Goal: Task Accomplishment & Management: Manage account settings

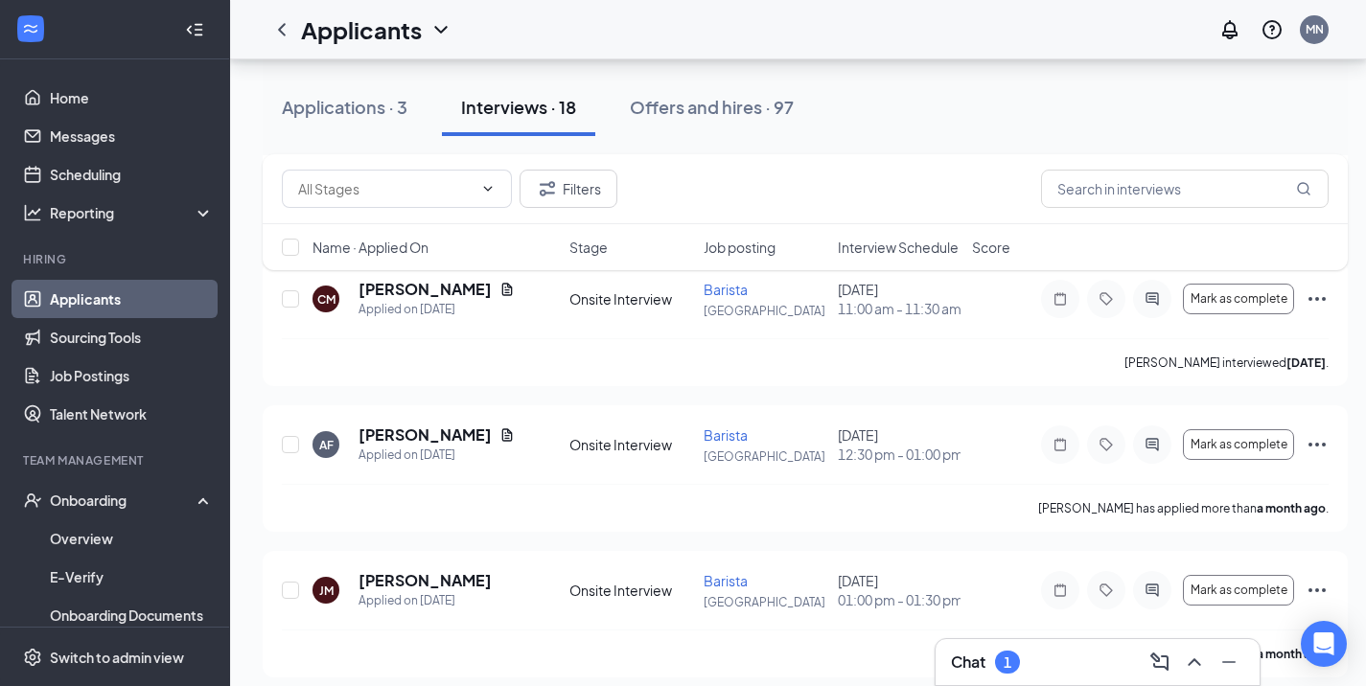
scroll to position [2151, 0]
click at [1193, 660] on icon "ChevronUp" at bounding box center [1194, 663] width 12 height 8
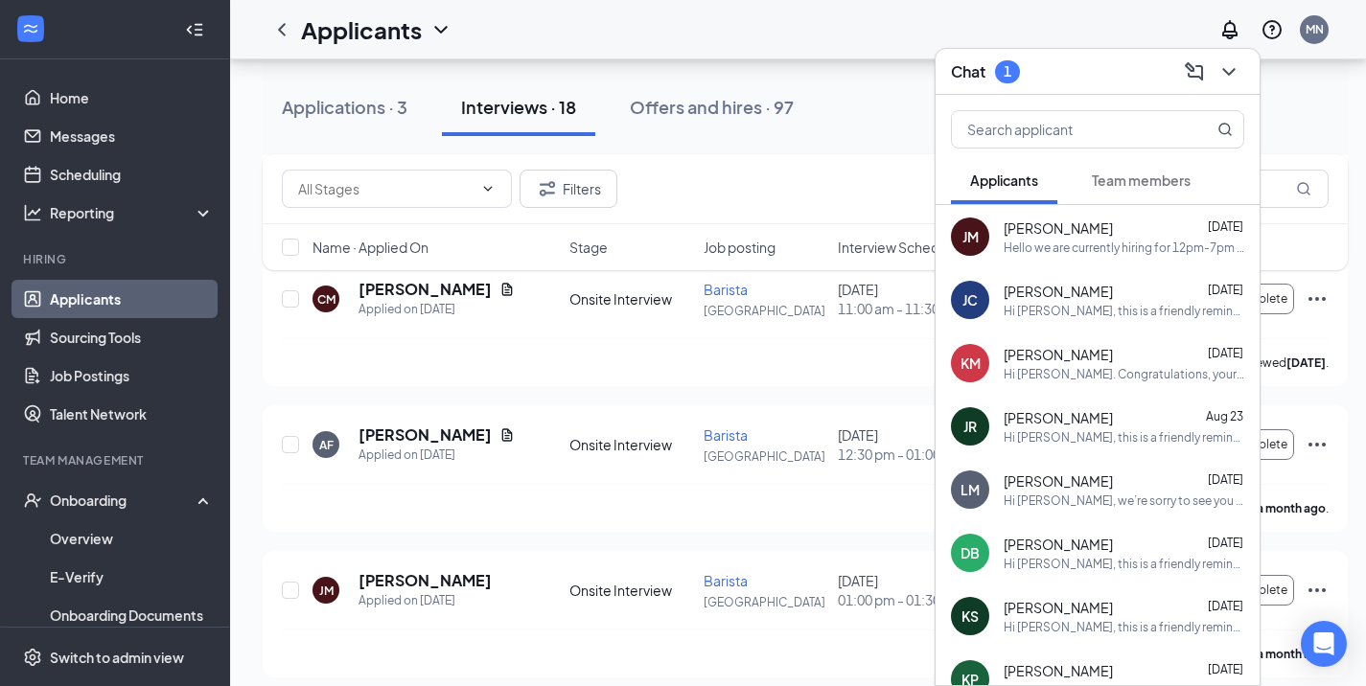
click at [1125, 177] on span "Team members" at bounding box center [1141, 180] width 99 height 17
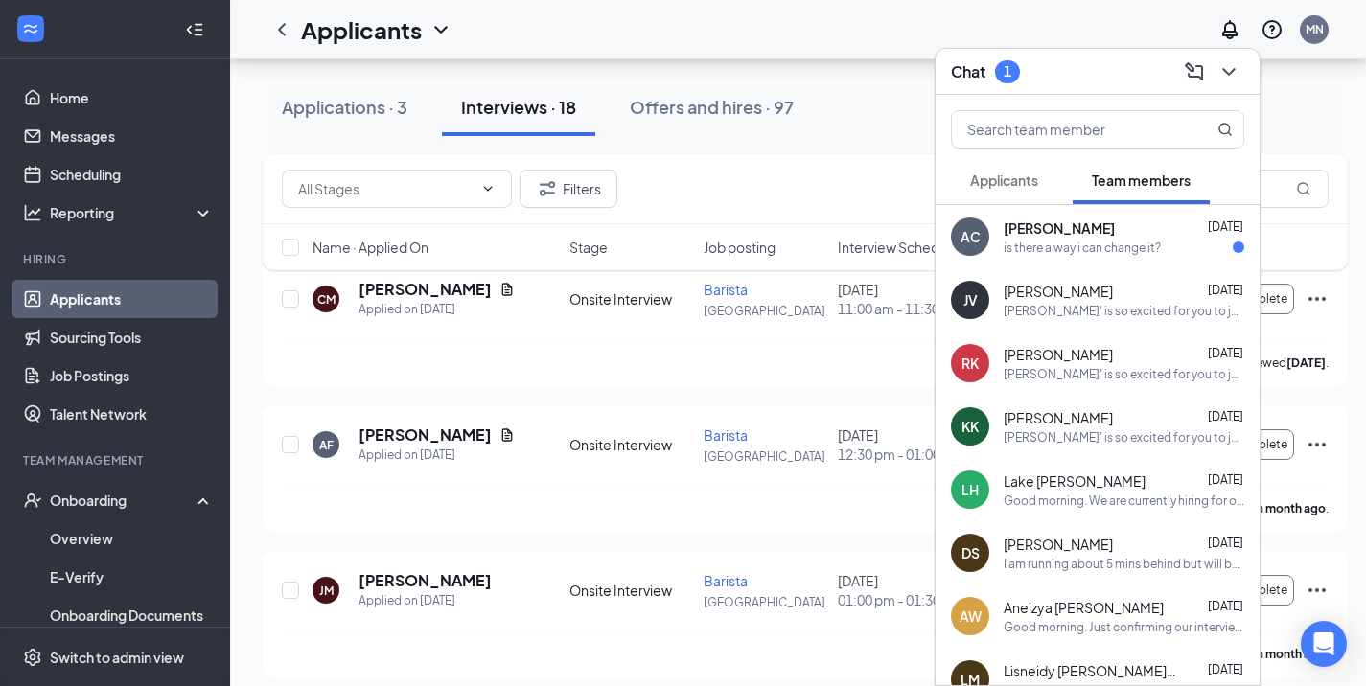
click at [1040, 246] on div "is there a way i can change it?" at bounding box center [1082, 248] width 157 height 16
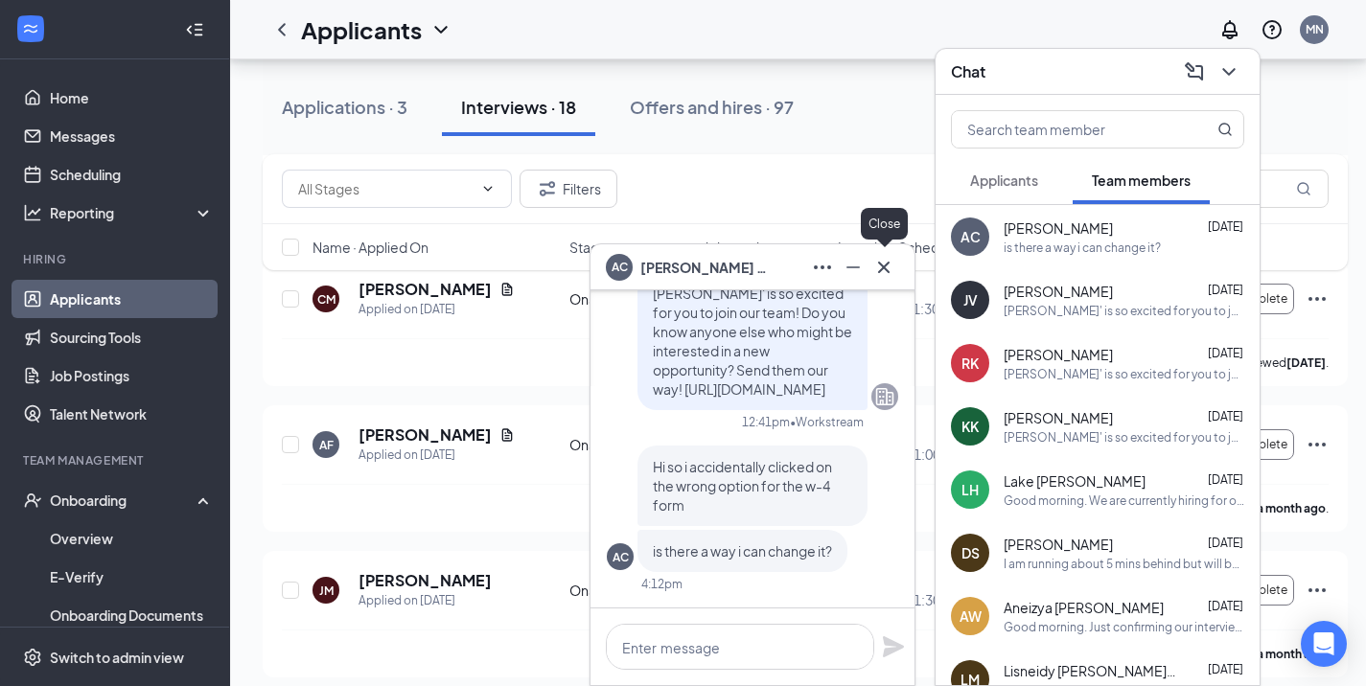
drag, startPoint x: 886, startPoint y: 270, endPoint x: 857, endPoint y: 166, distance: 108.4
click at [857, 166] on div "Filters" at bounding box center [805, 189] width 1085 height 70
click at [880, 263] on icon "Cross" at bounding box center [884, 267] width 12 height 12
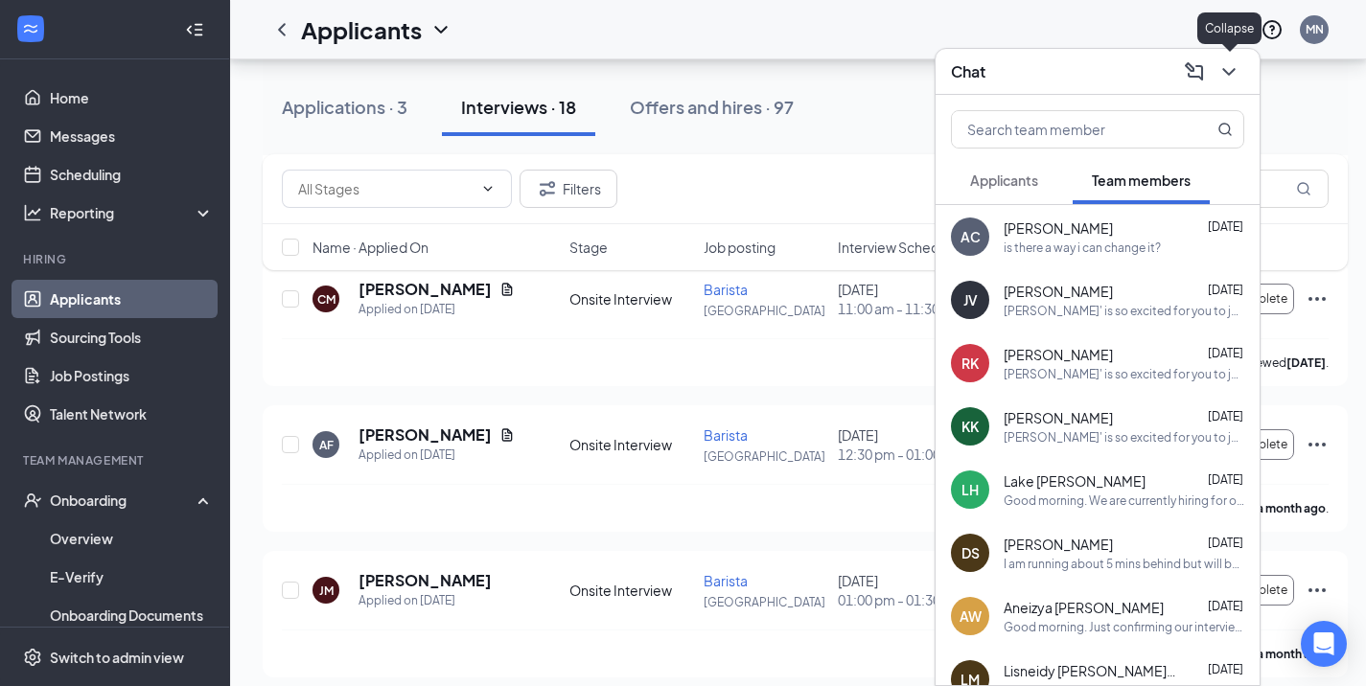
click at [1221, 68] on icon "ChevronDown" at bounding box center [1228, 71] width 23 height 23
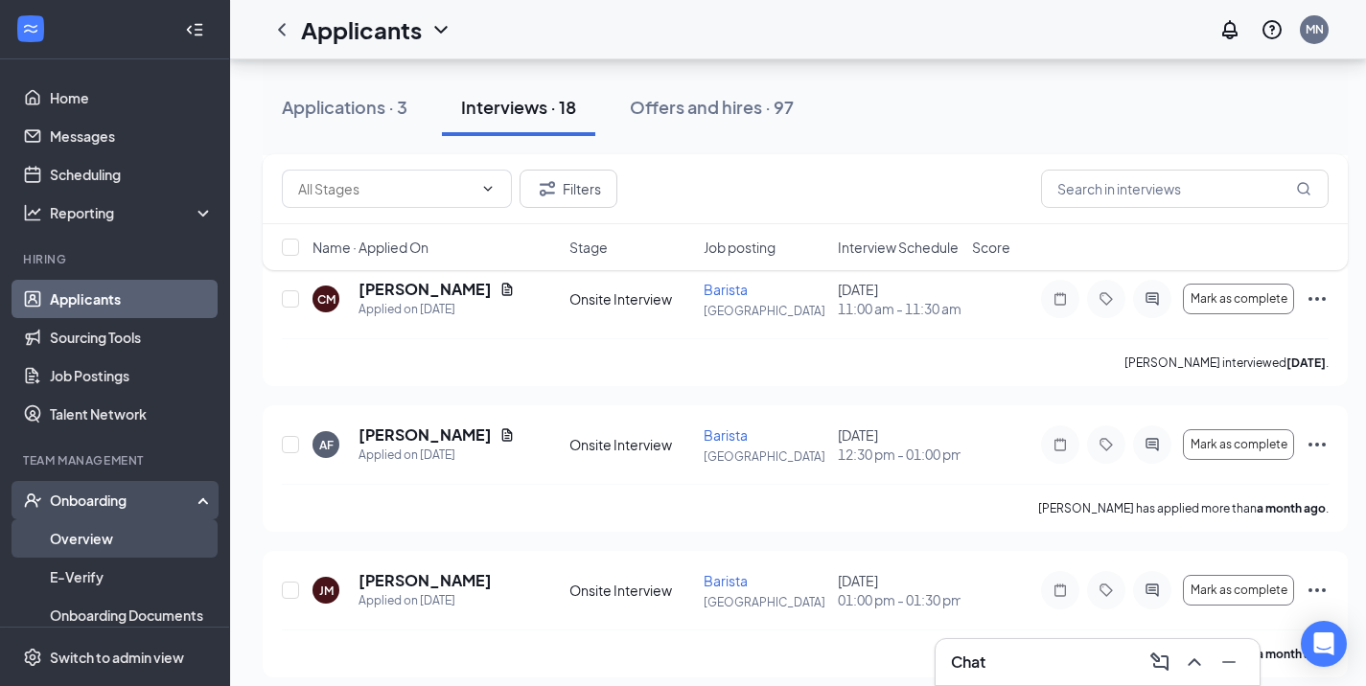
click at [82, 535] on link "Overview" at bounding box center [132, 539] width 164 height 38
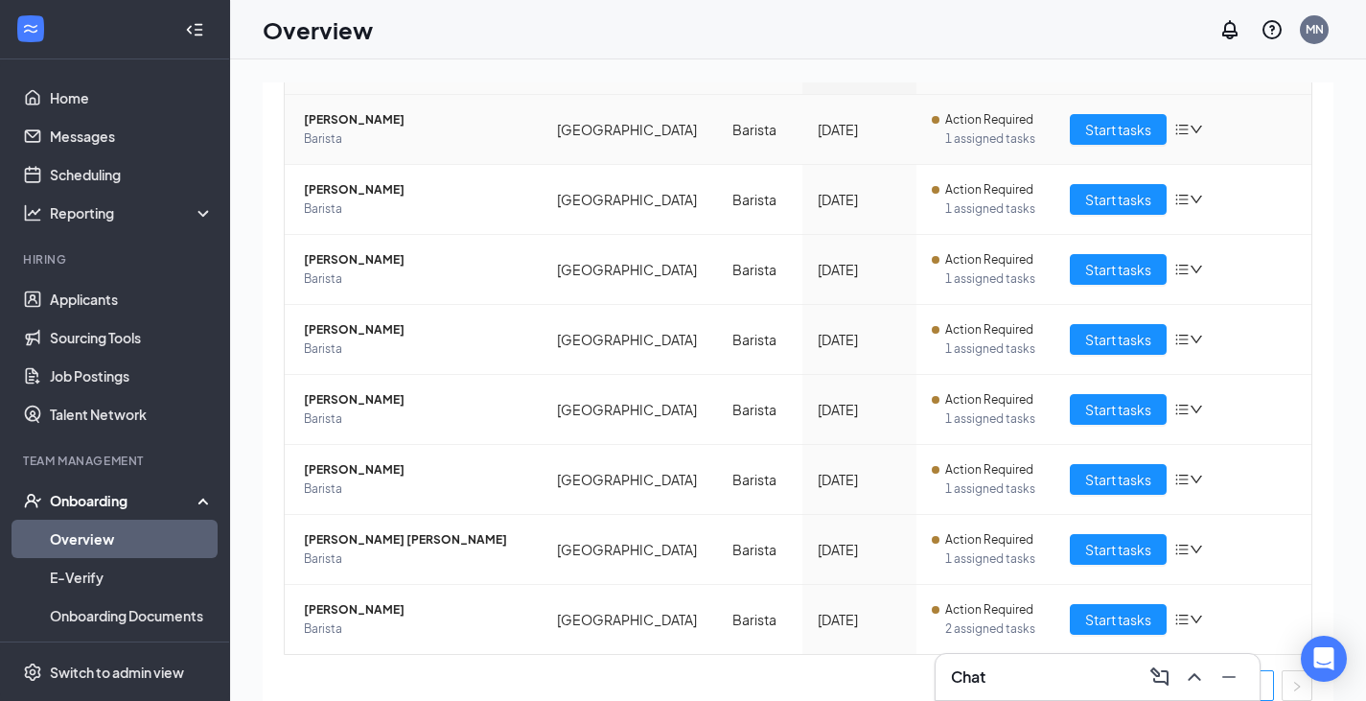
scroll to position [248, 0]
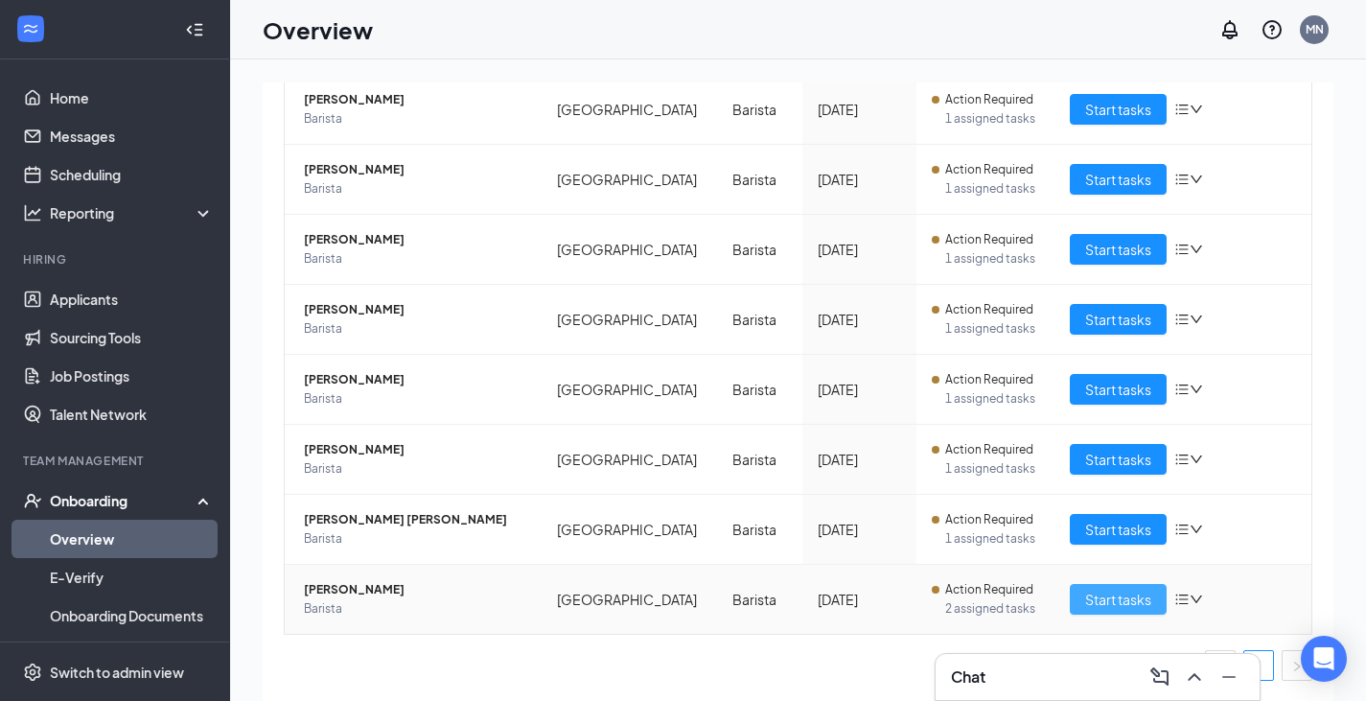
click at [1104, 593] on span "Start tasks" at bounding box center [1118, 599] width 66 height 21
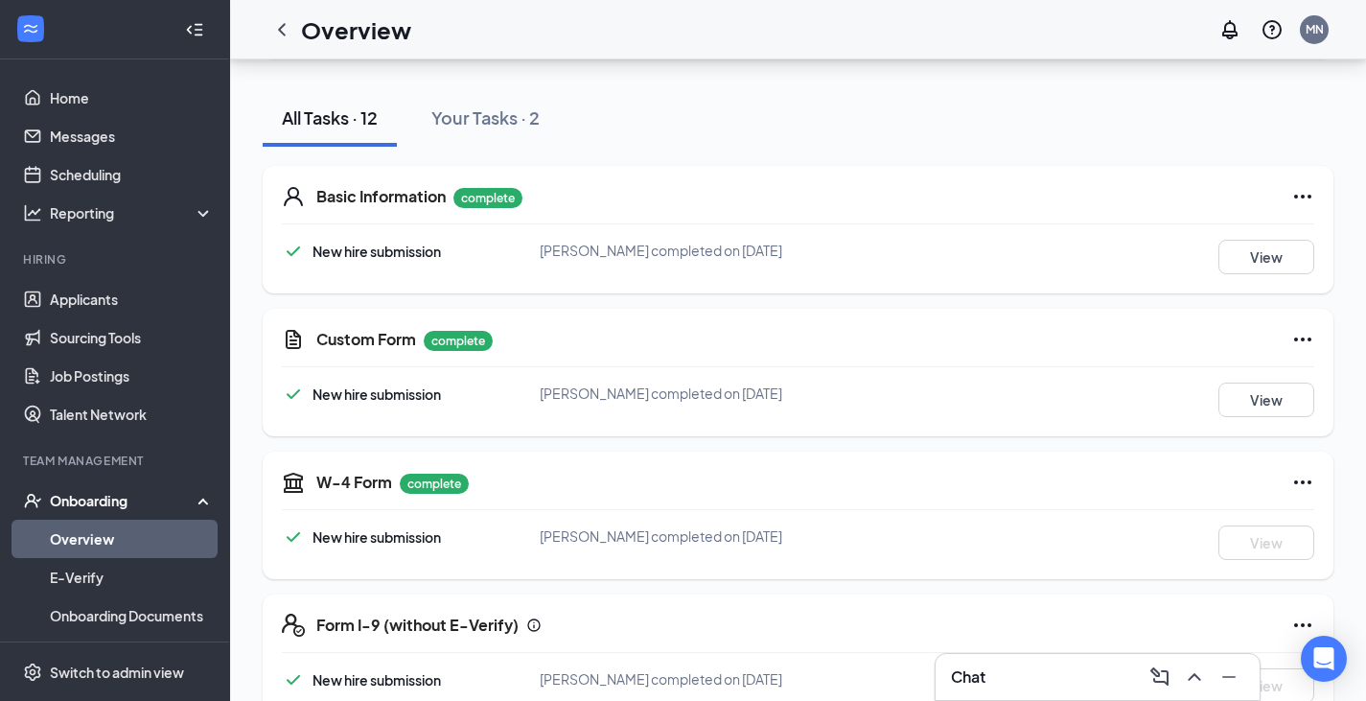
scroll to position [288, 0]
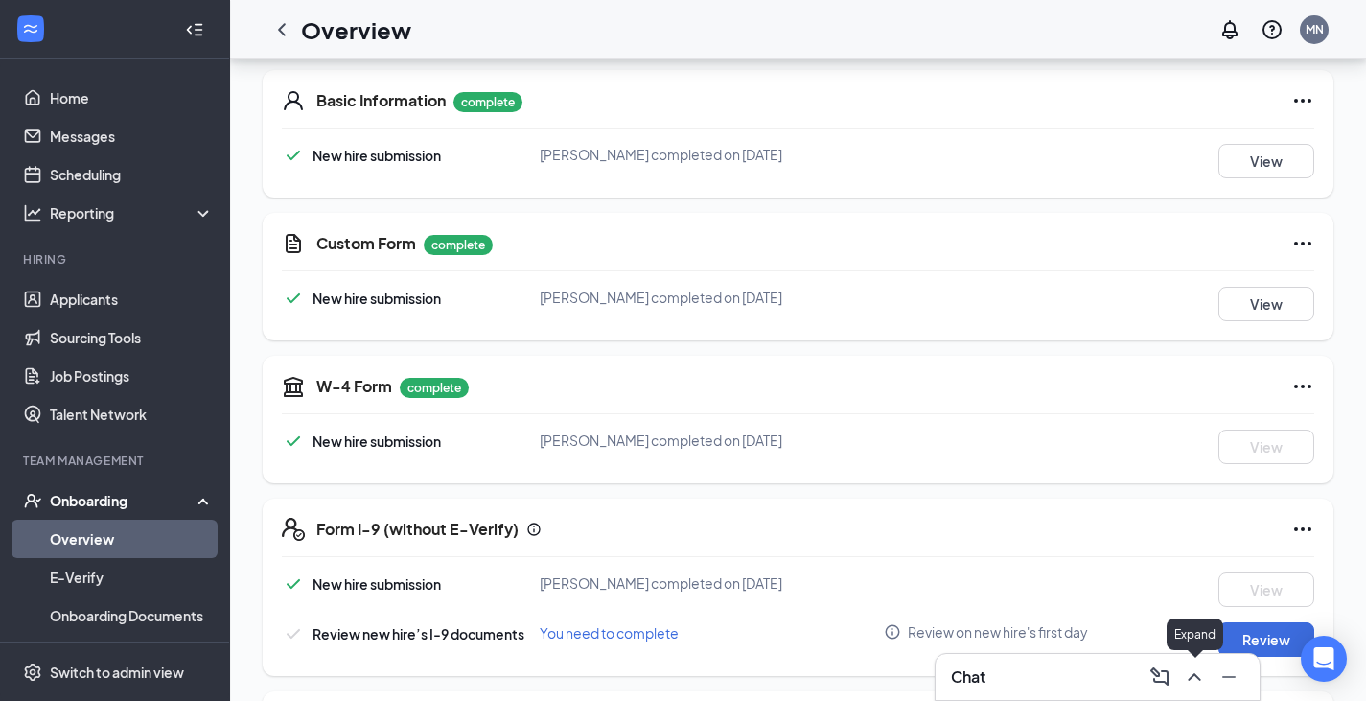
click at [1194, 674] on icon "ChevronUp" at bounding box center [1194, 677] width 12 height 8
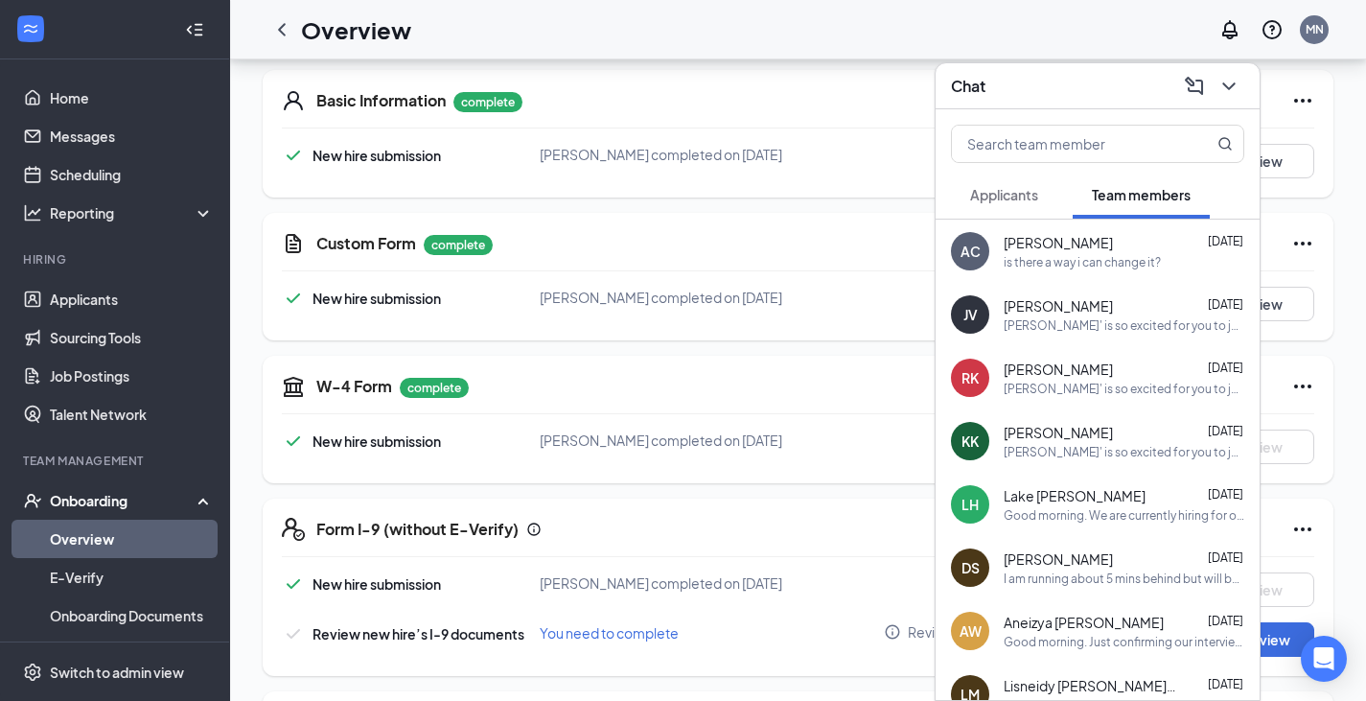
click at [1108, 256] on div "is there a way i can change it?" at bounding box center [1082, 262] width 157 height 16
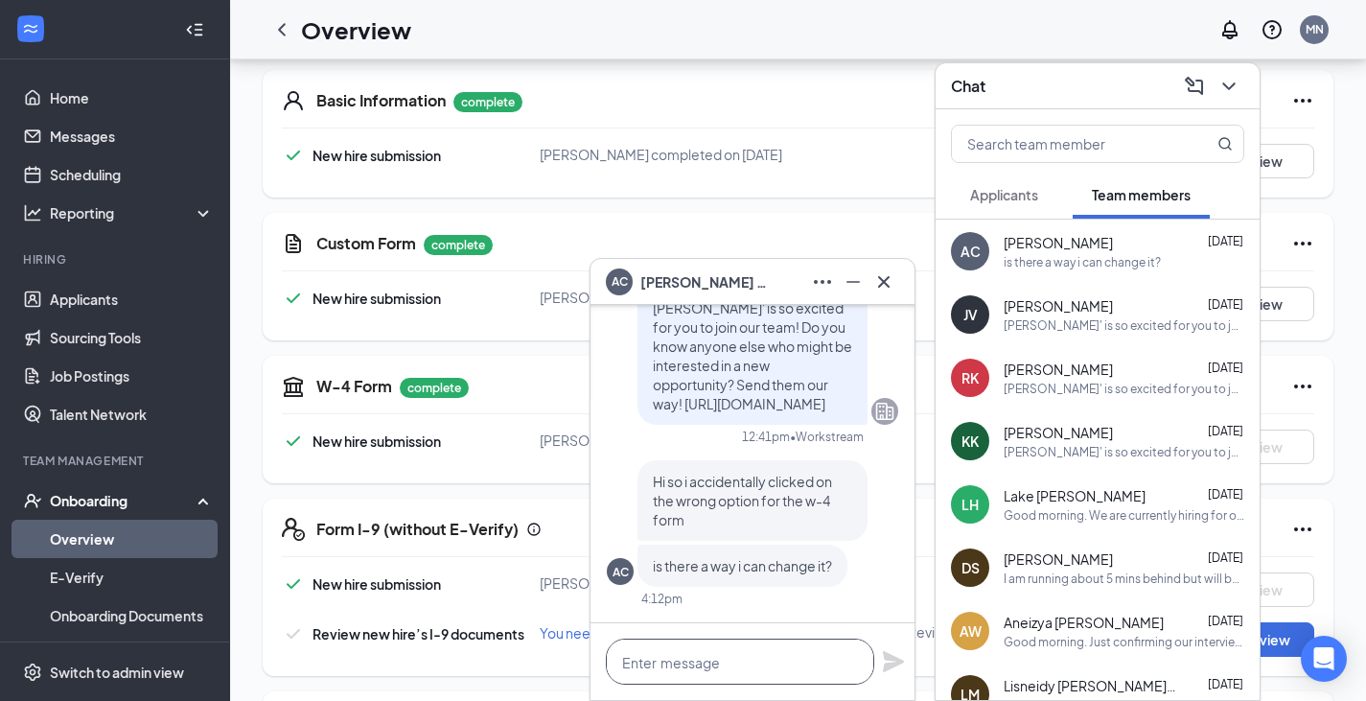
click at [738, 662] on textarea at bounding box center [740, 661] width 268 height 46
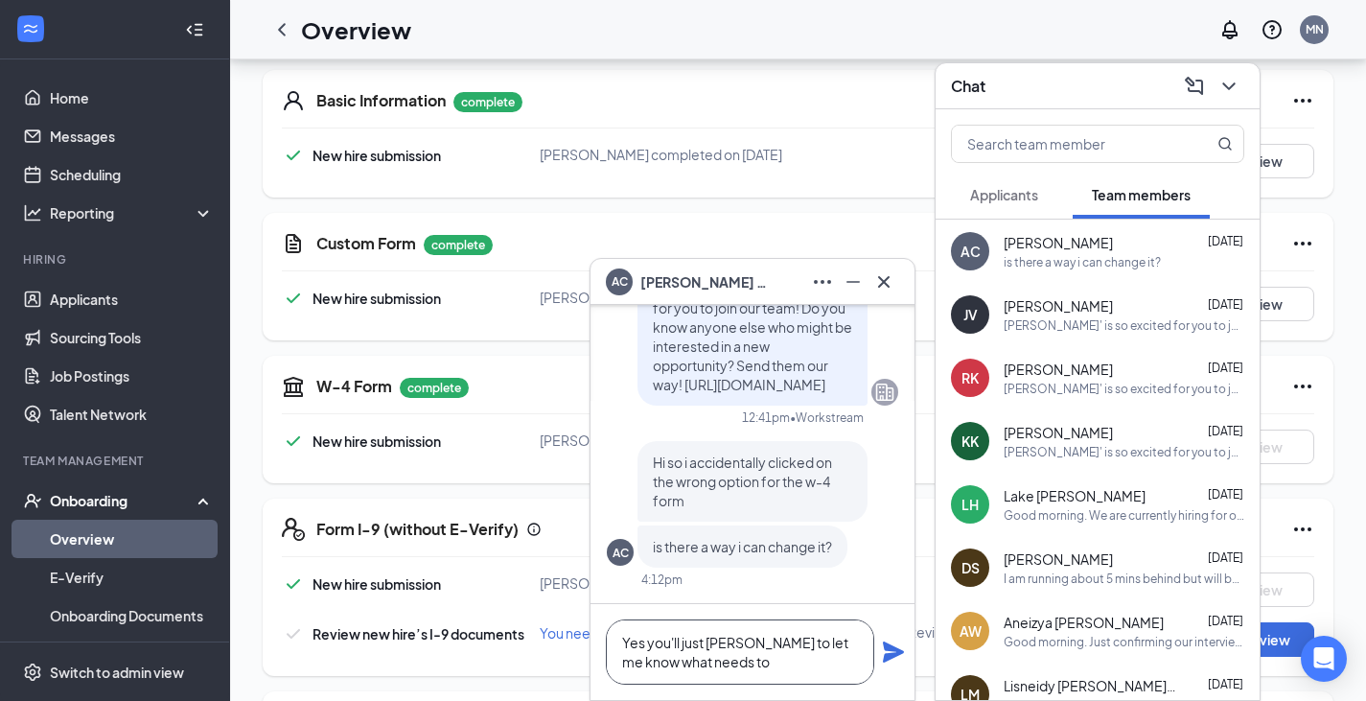
click at [731, 645] on textarea "Yes you'll just [PERSON_NAME] to let me know what needs to" at bounding box center [740, 651] width 268 height 65
click at [736, 668] on textarea "Yes you'll just have to let me know what needs to" at bounding box center [740, 651] width 268 height 65
type textarea "Yes you'll just have to let me know what needs to be changed"
click at [892, 652] on icon "Plane" at bounding box center [893, 651] width 23 height 23
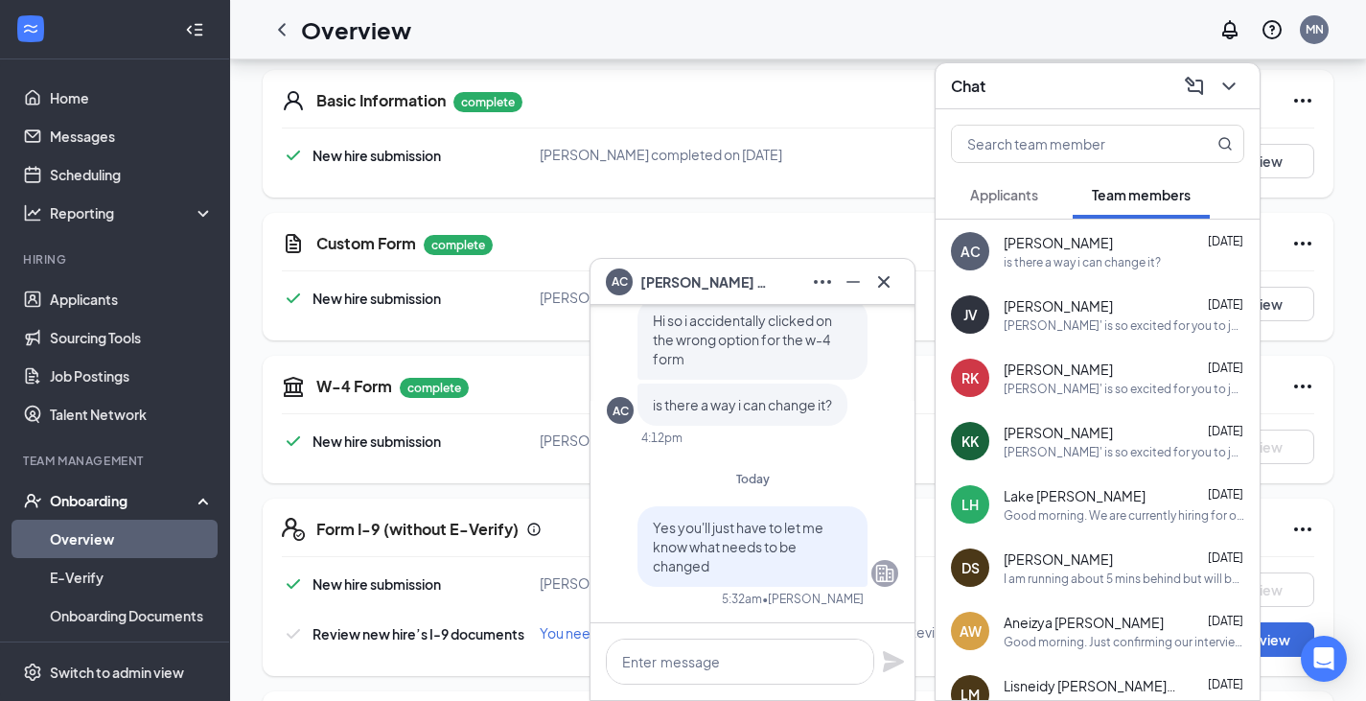
scroll to position [0, 0]
click at [1009, 192] on span "Applicants" at bounding box center [1004, 194] width 68 height 17
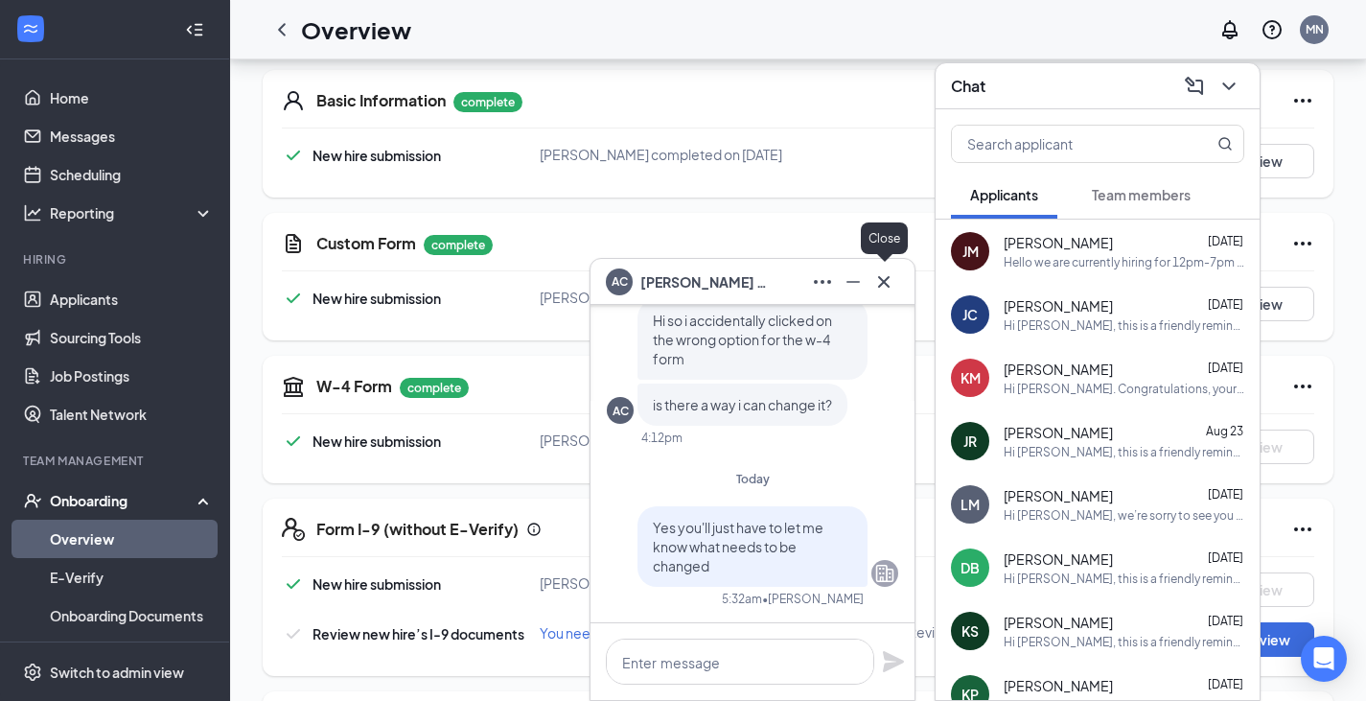
click at [889, 283] on icon "Cross" at bounding box center [883, 281] width 23 height 23
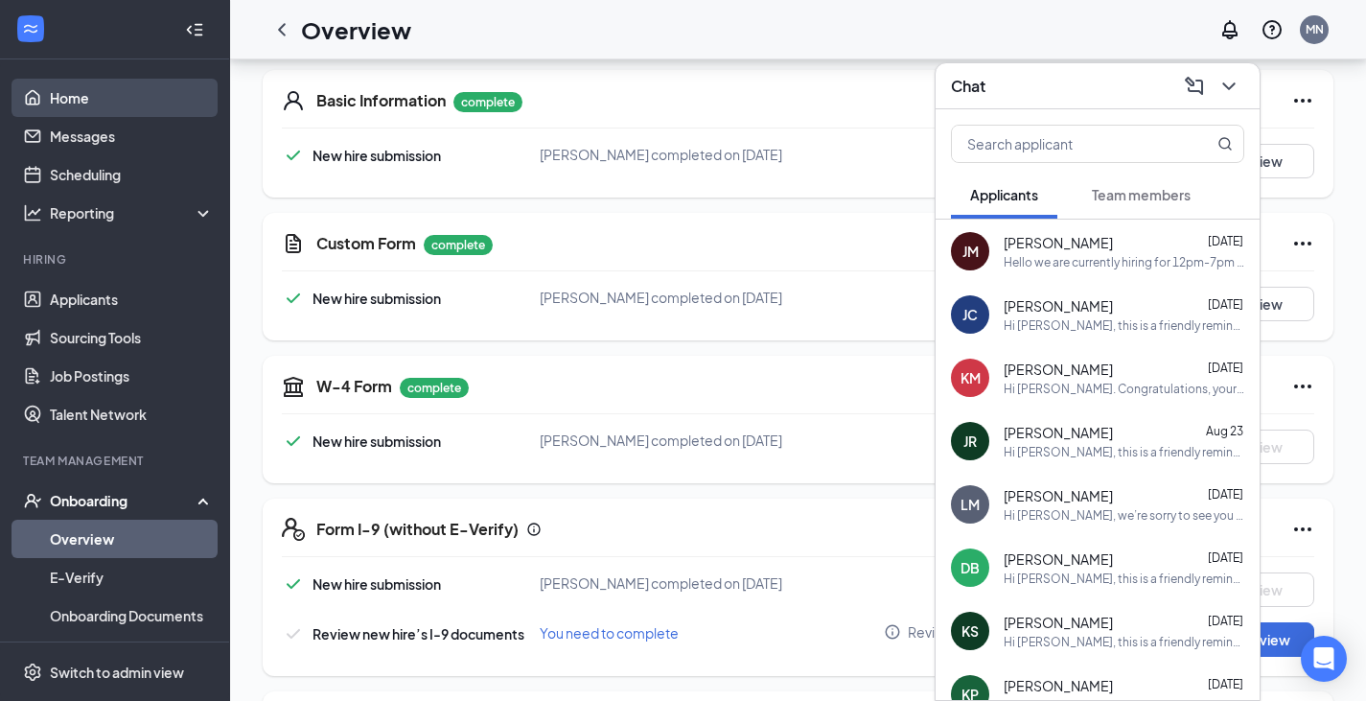
click at [58, 91] on link "Home" at bounding box center [132, 98] width 164 height 38
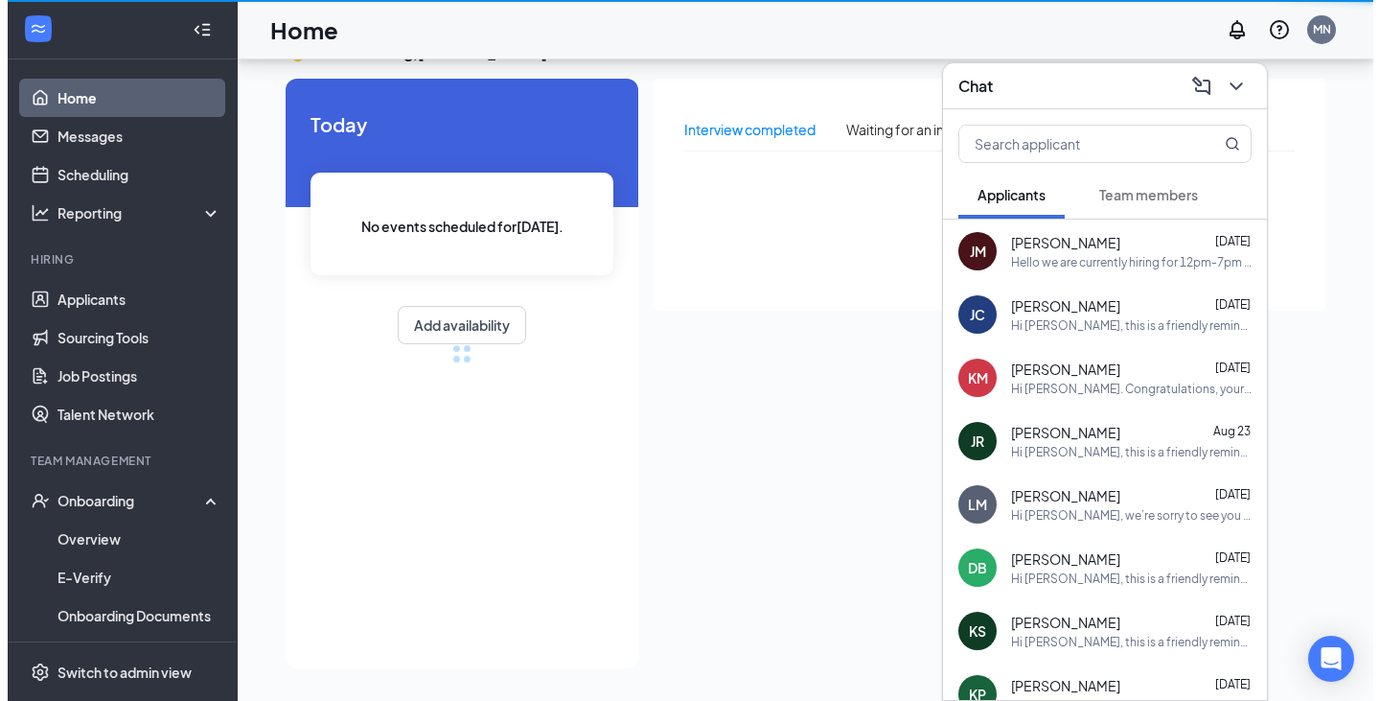
scroll to position [40, 0]
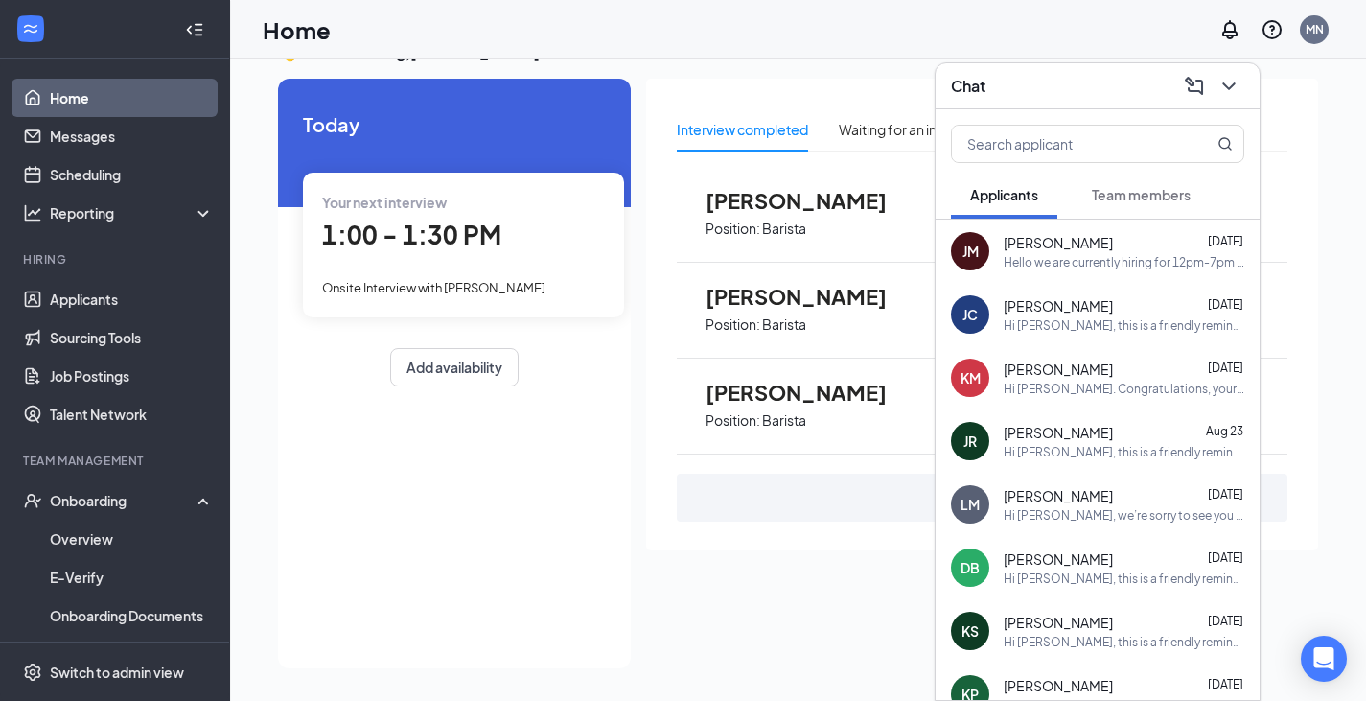
click at [436, 235] on span "1:00 - 1:30 PM" at bounding box center [411, 235] width 179 height 32
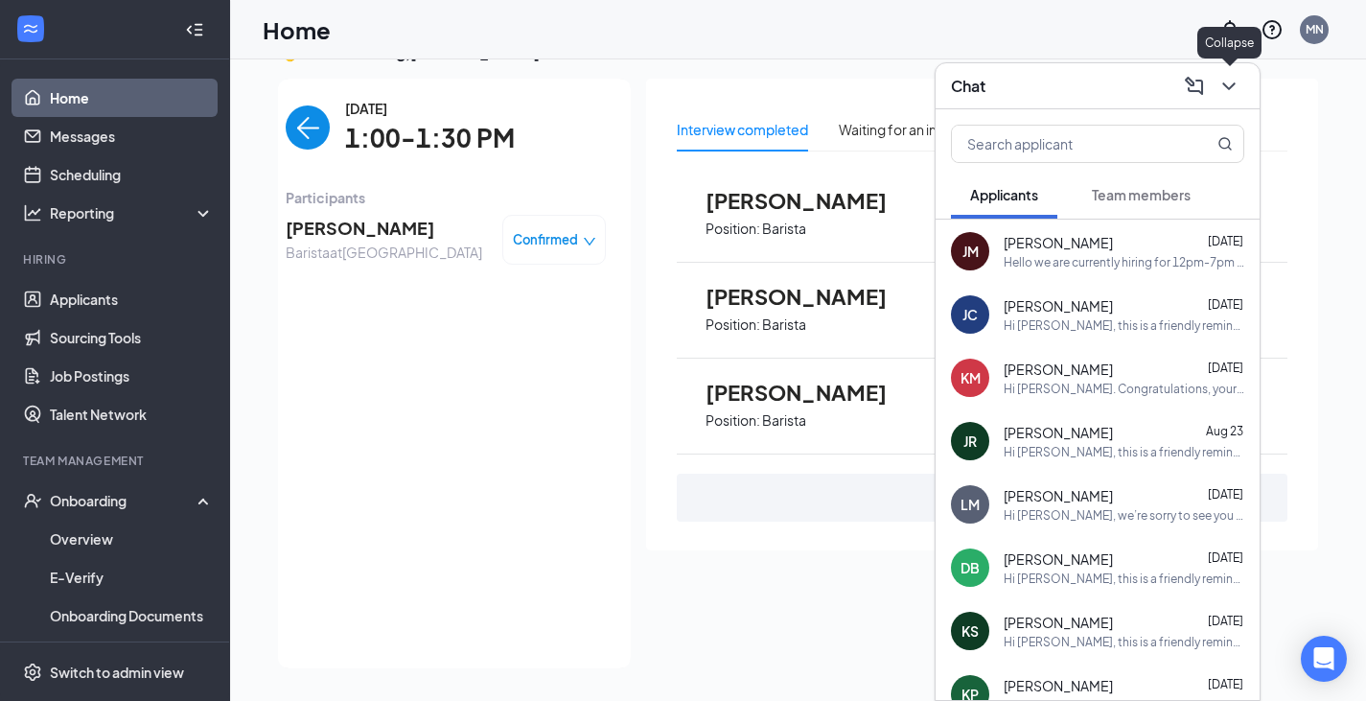
click at [1236, 90] on icon "ChevronDown" at bounding box center [1228, 86] width 23 height 23
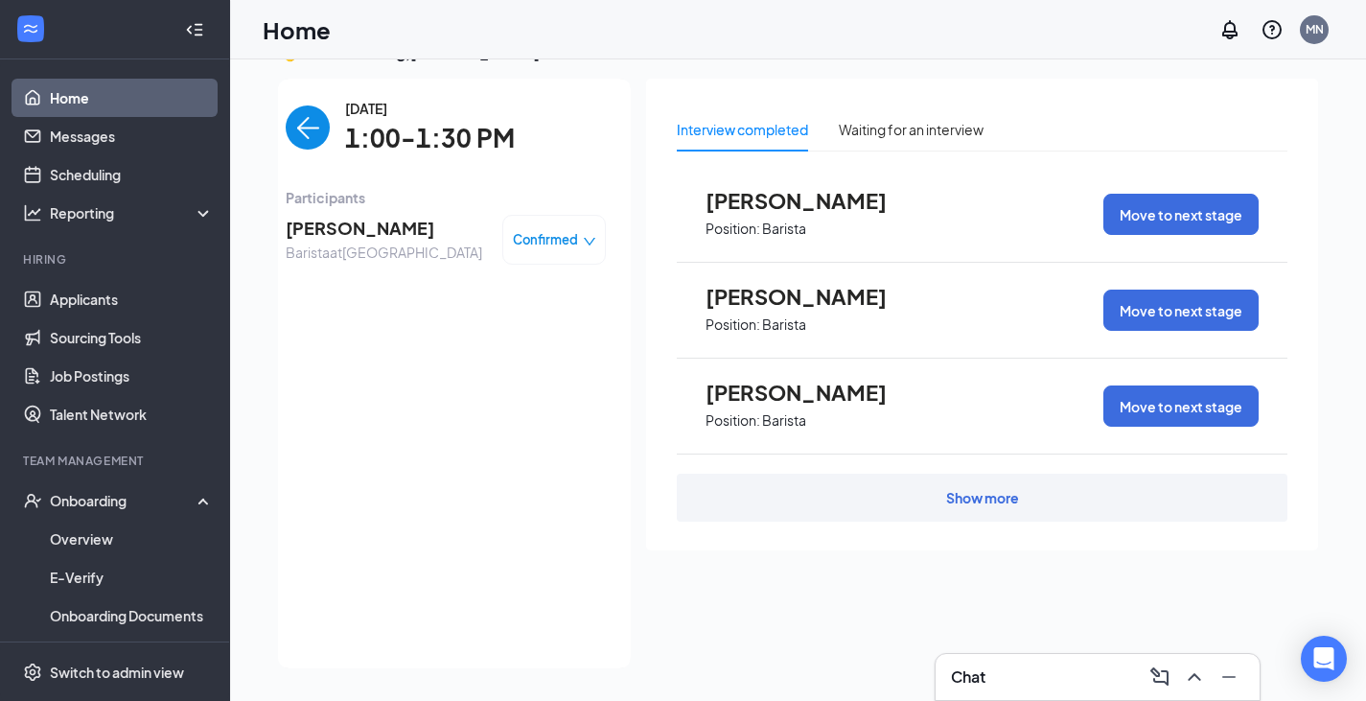
click at [367, 228] on span "[PERSON_NAME]" at bounding box center [384, 228] width 196 height 27
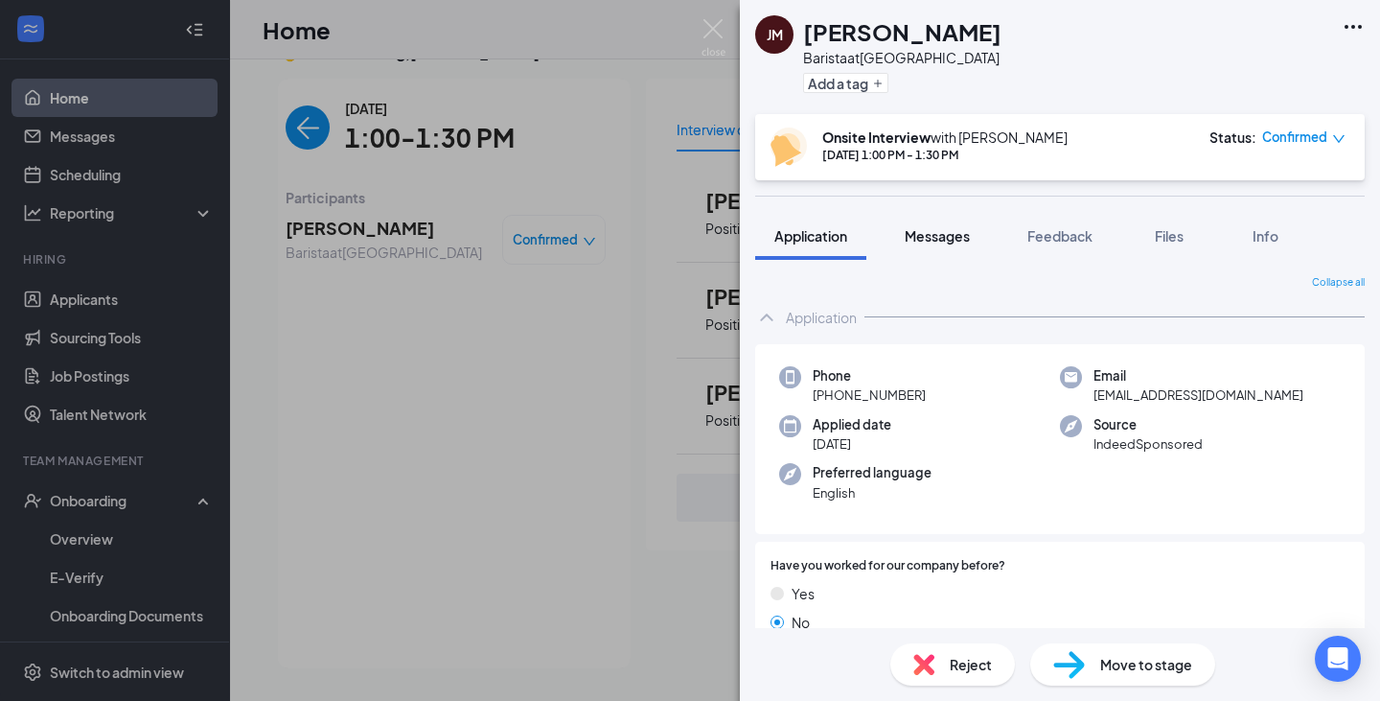
click at [948, 237] on span "Messages" at bounding box center [937, 235] width 65 height 17
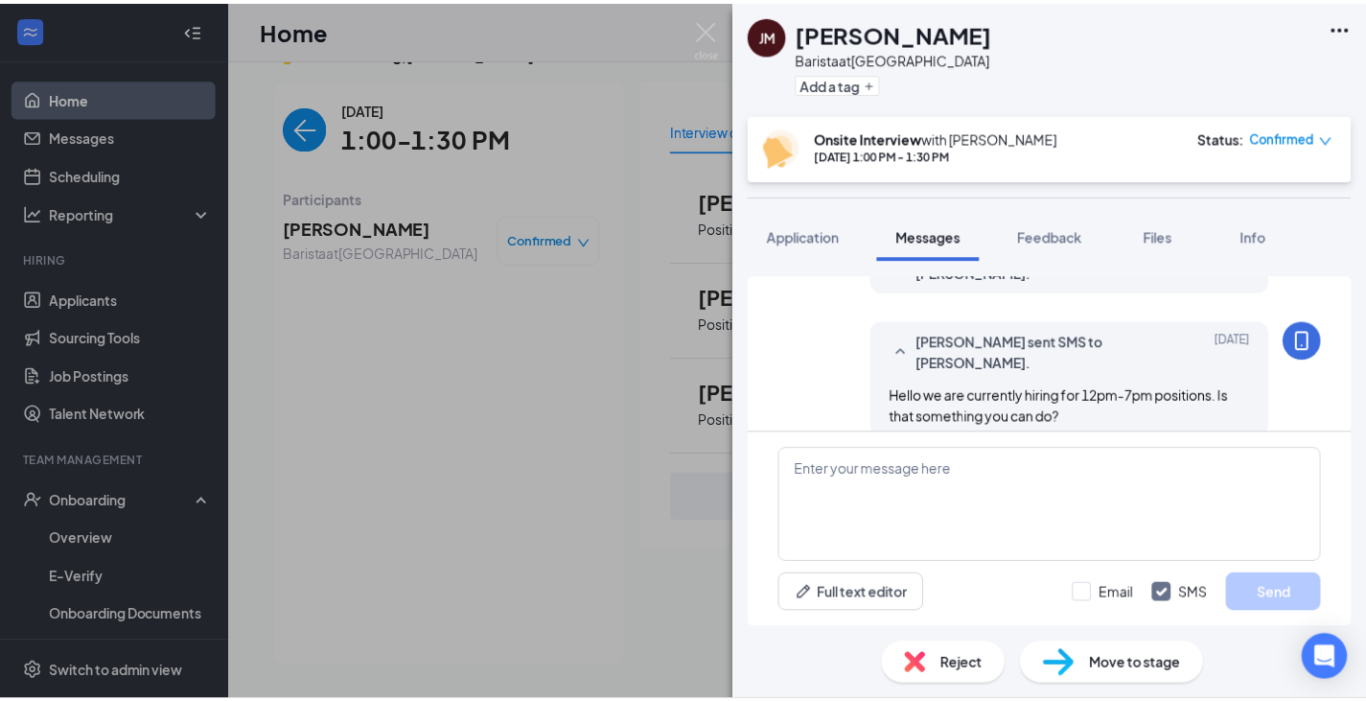
scroll to position [791, 0]
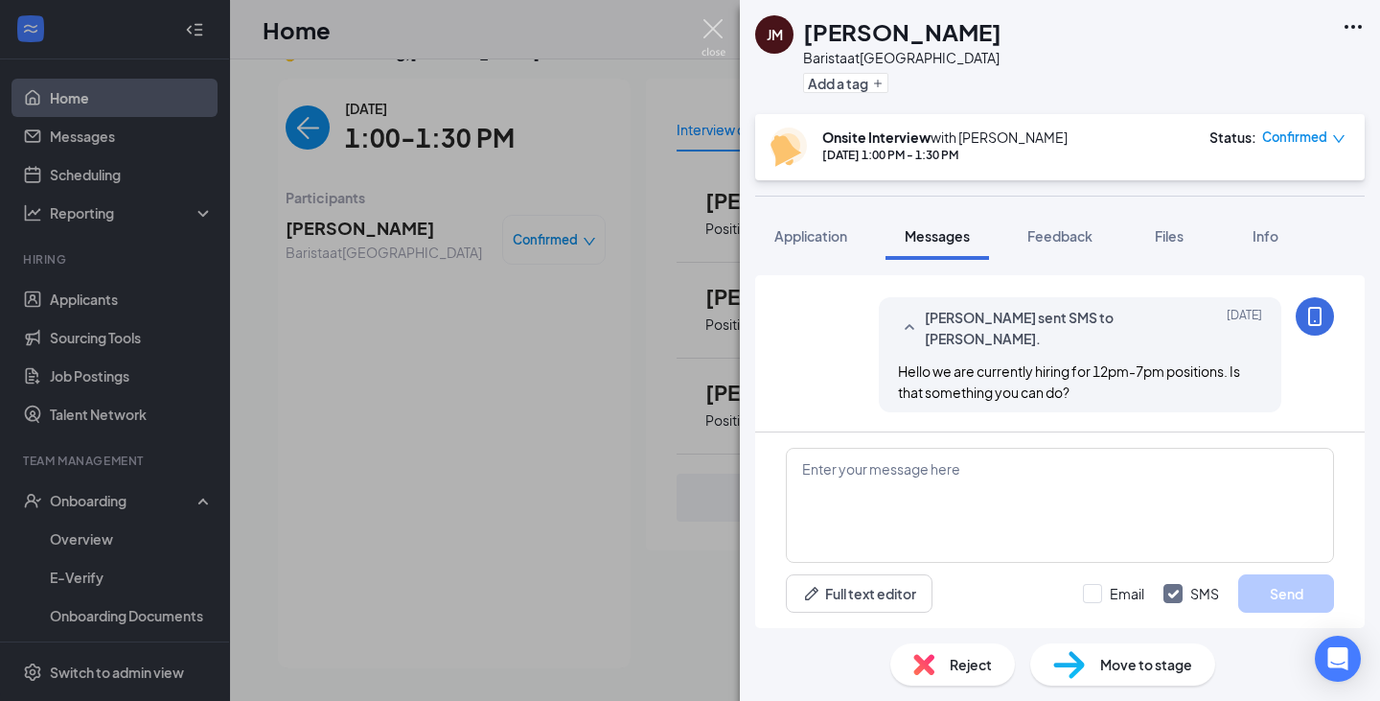
click at [717, 24] on img at bounding box center [714, 37] width 24 height 37
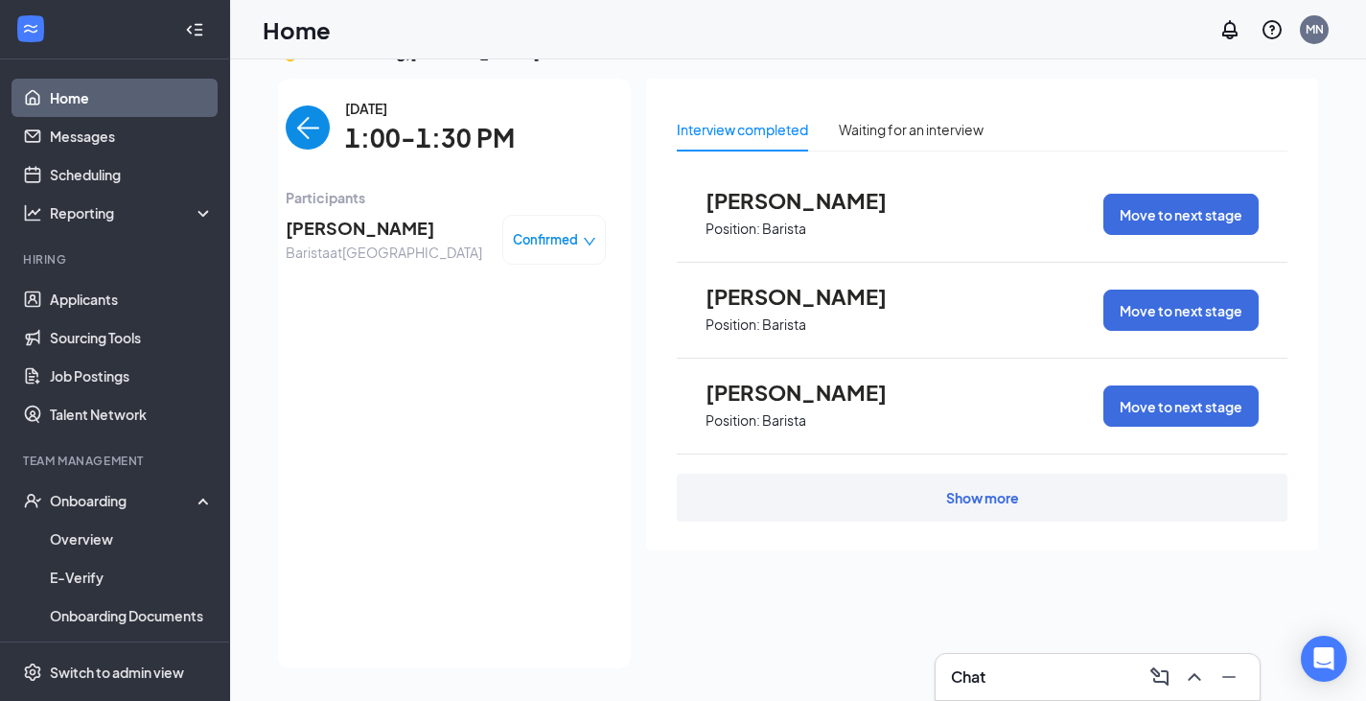
click at [308, 119] on img "back-button" at bounding box center [308, 127] width 44 height 44
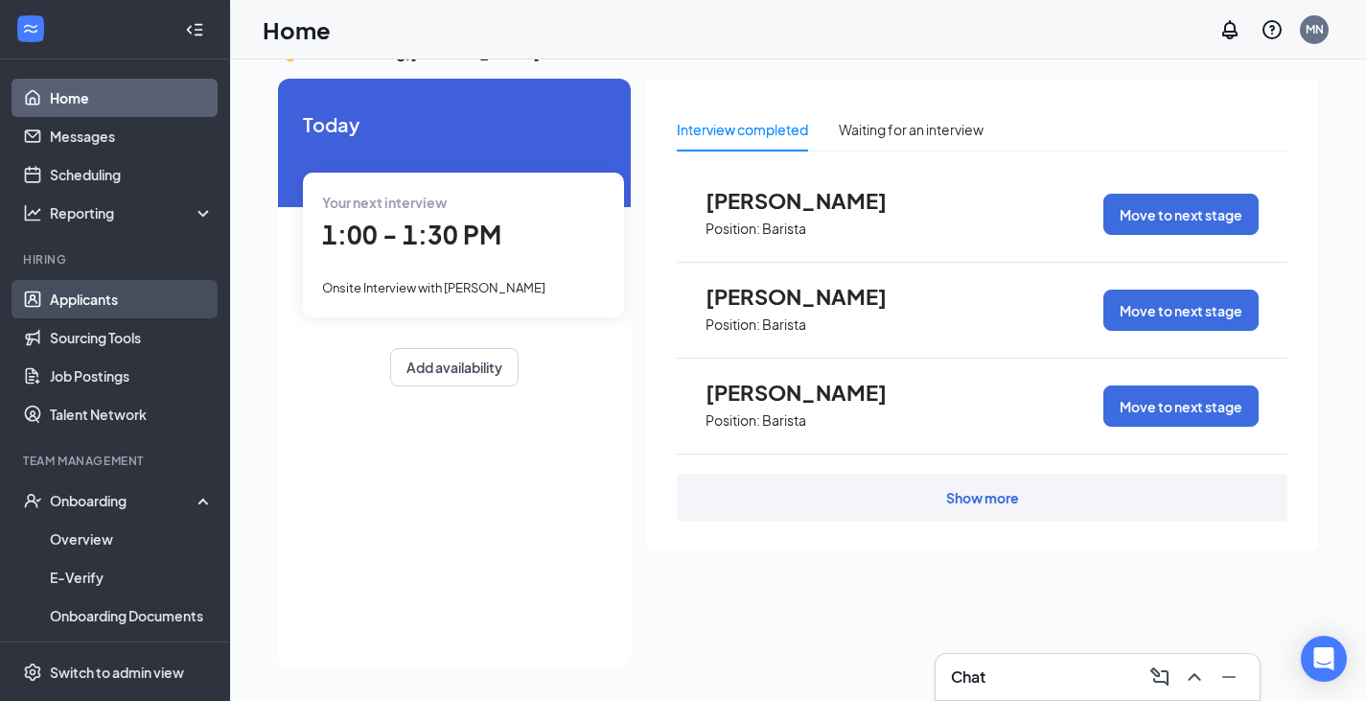
click at [87, 305] on link "Applicants" at bounding box center [132, 299] width 164 height 38
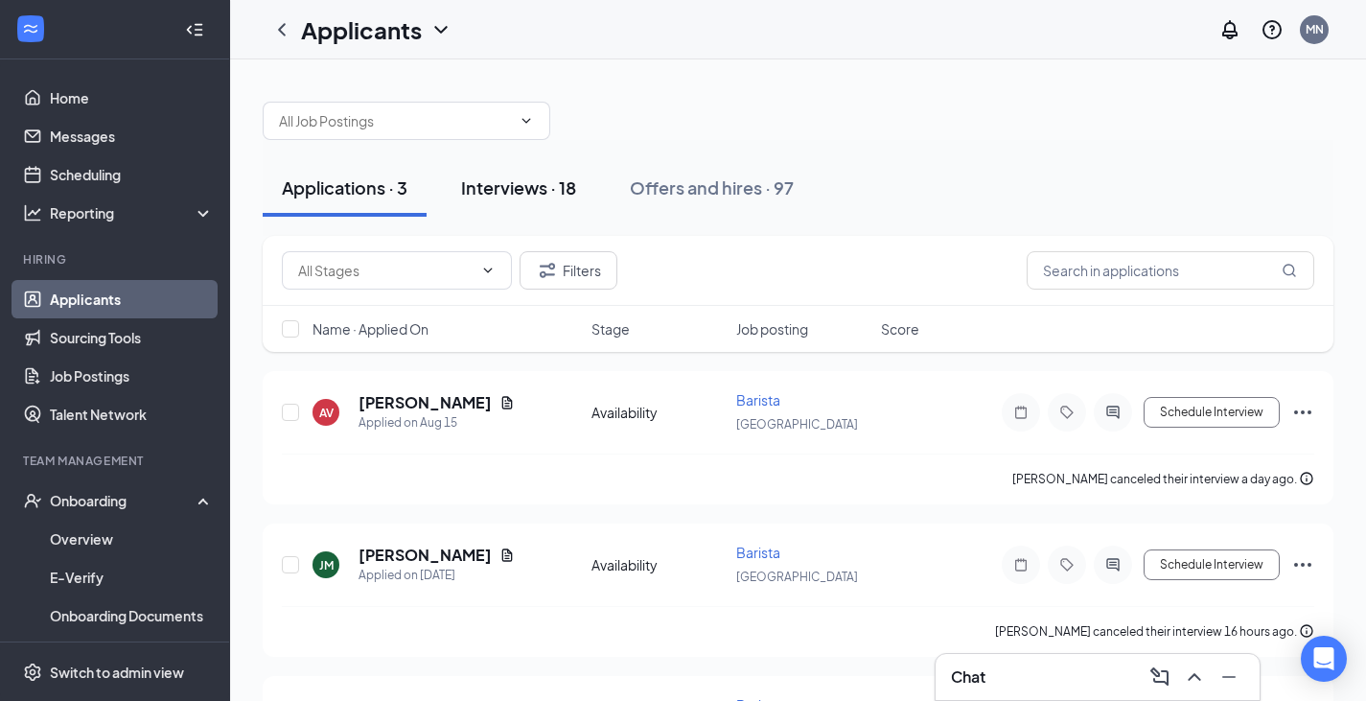
click at [491, 194] on div "Interviews · 18" at bounding box center [518, 187] width 115 height 24
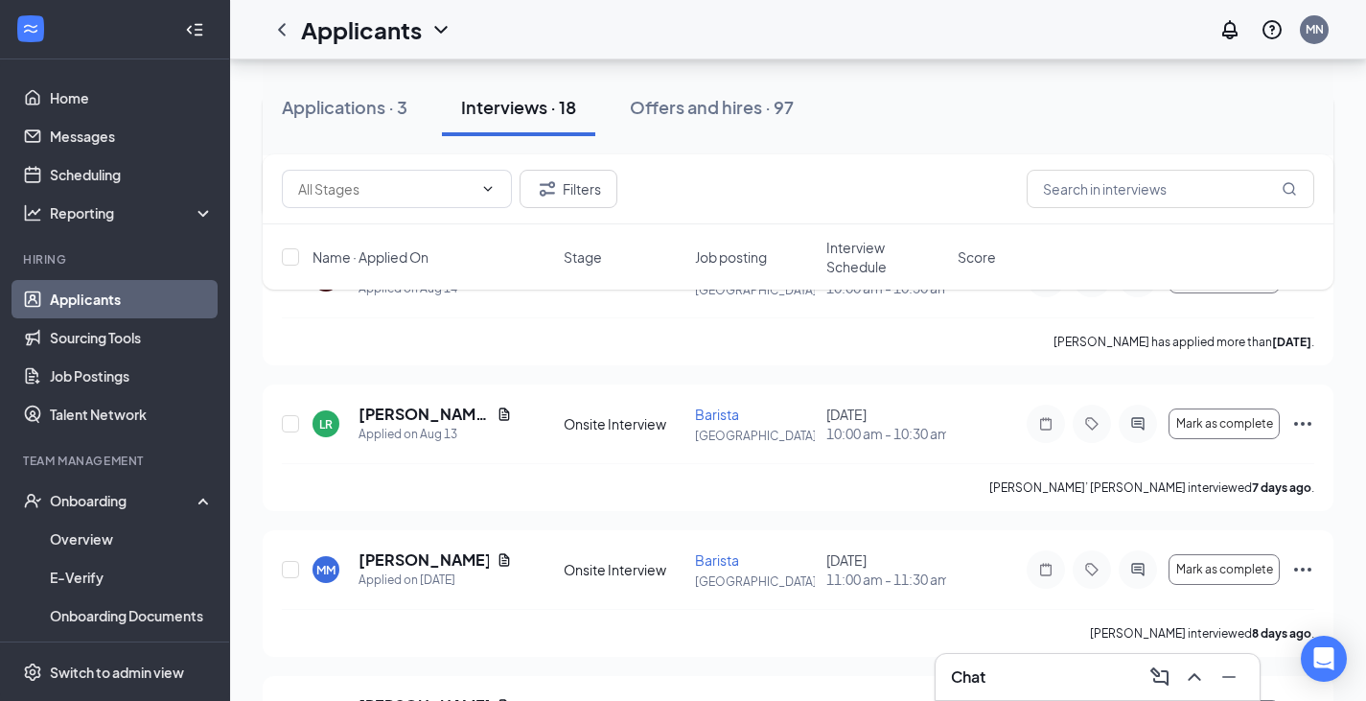
scroll to position [192, 0]
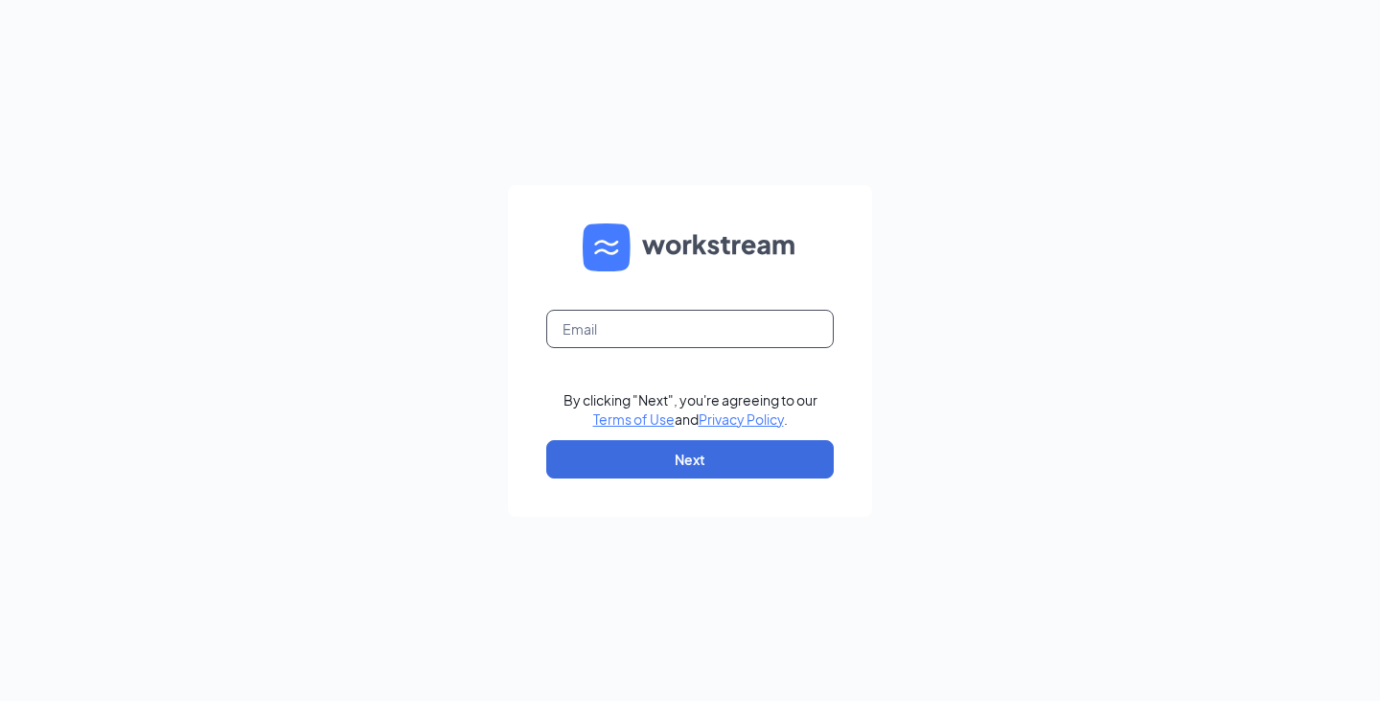
click at [607, 335] on input "text" at bounding box center [690, 329] width 288 height 38
type input "[EMAIL_ADDRESS][DOMAIN_NAME]"
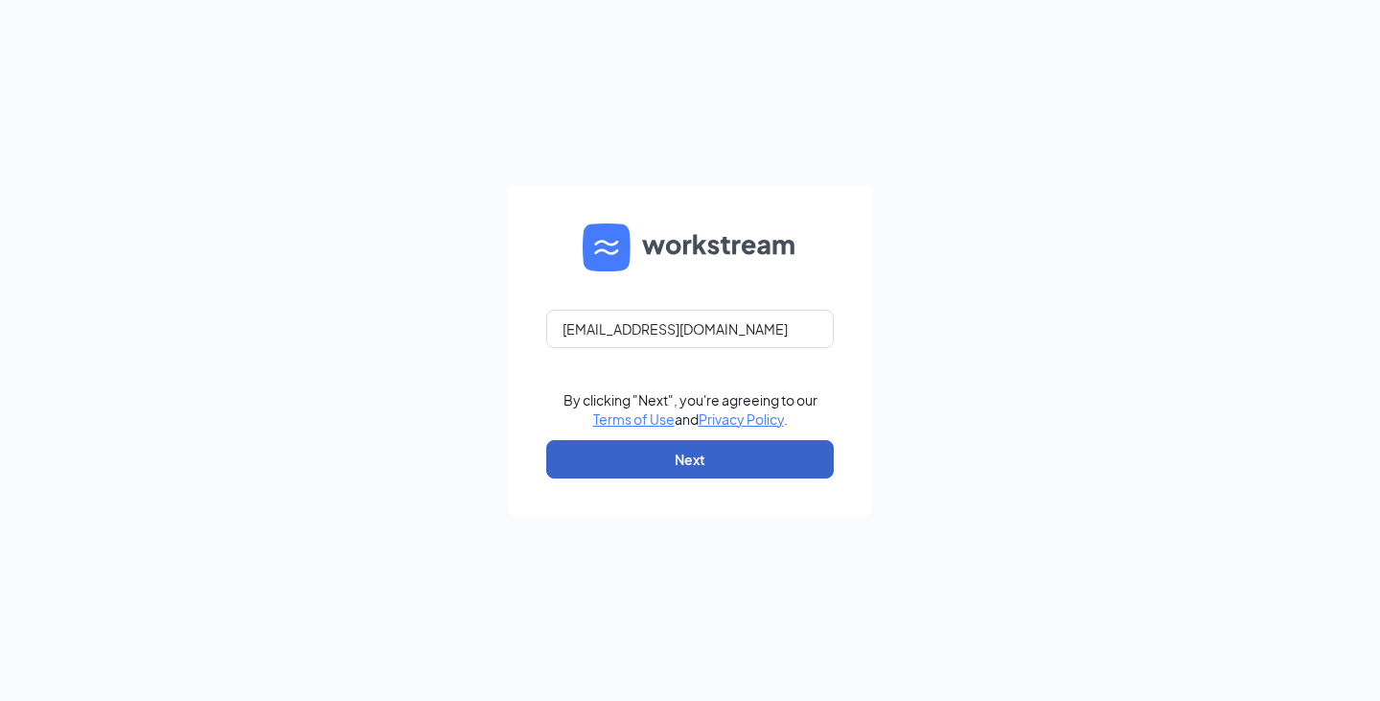
click at [689, 454] on button "Next" at bounding box center [690, 459] width 288 height 38
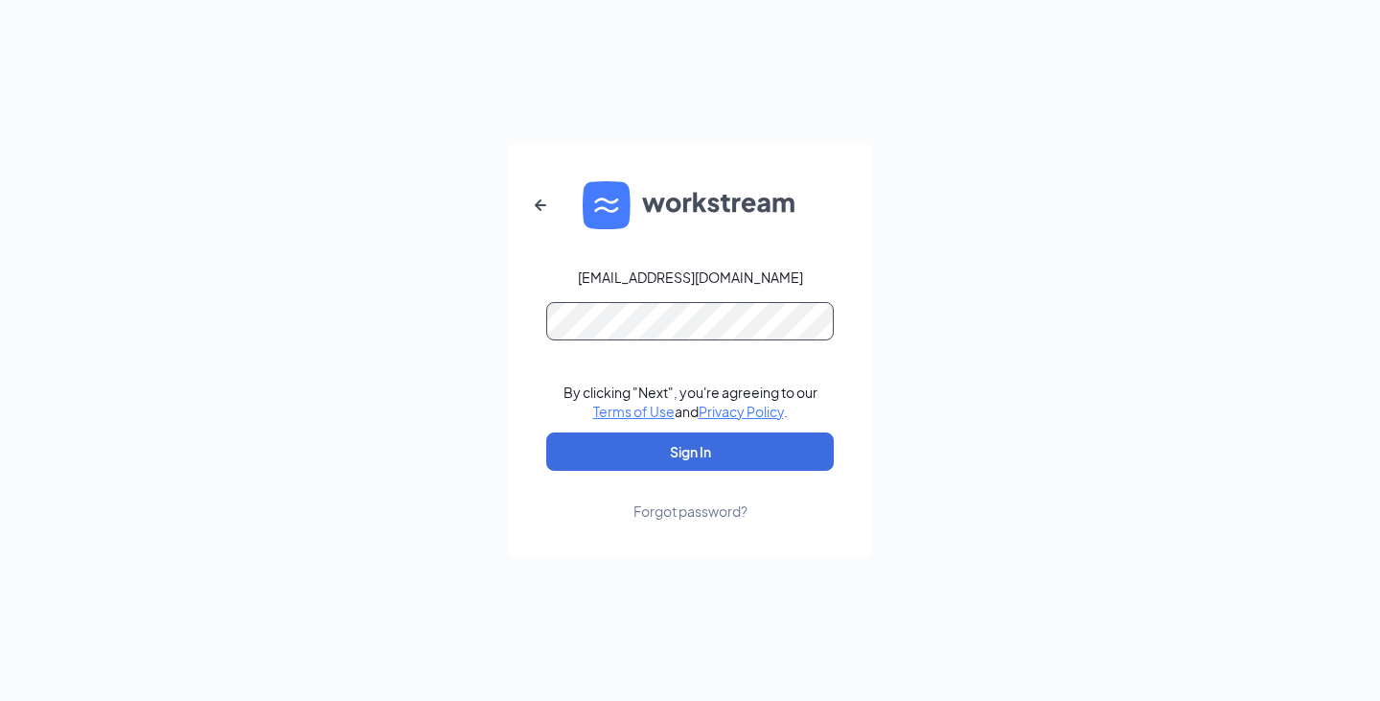
click at [546, 432] on button "Sign In" at bounding box center [690, 451] width 288 height 38
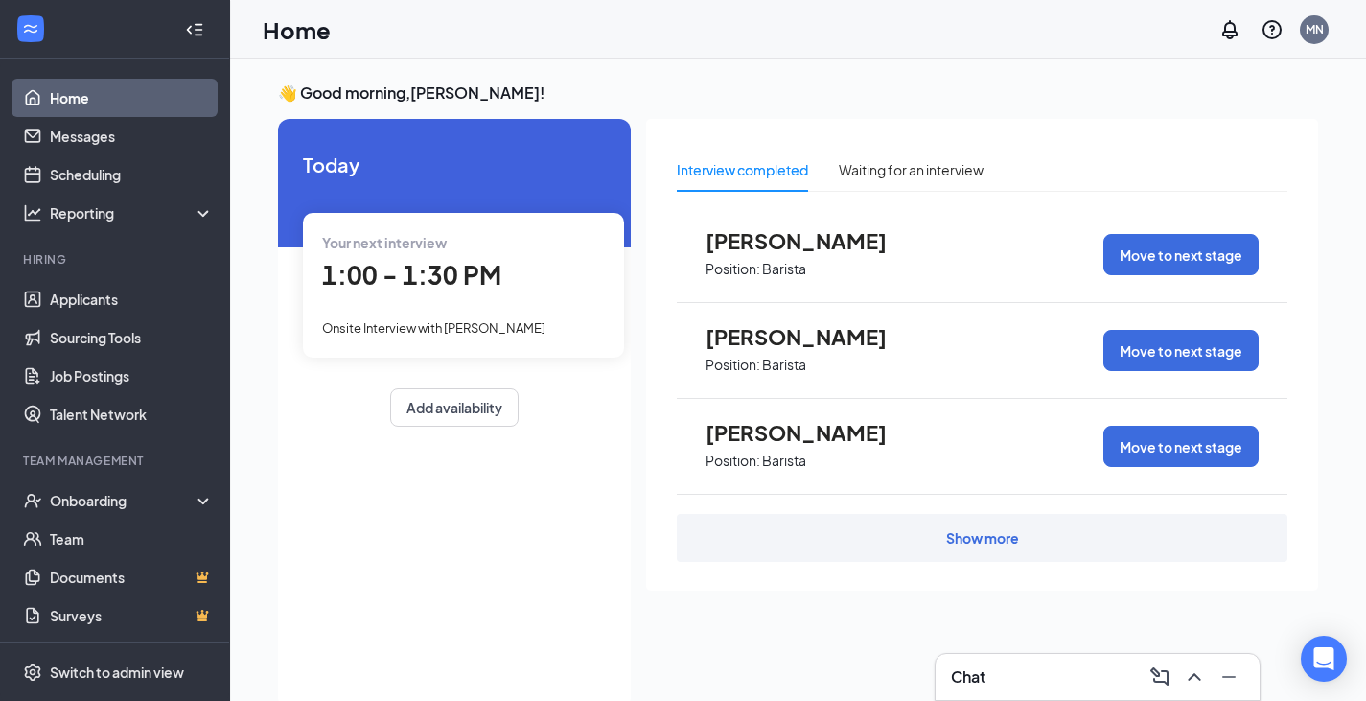
click at [460, 264] on span "1:00 - 1:30 PM" at bounding box center [411, 275] width 179 height 32
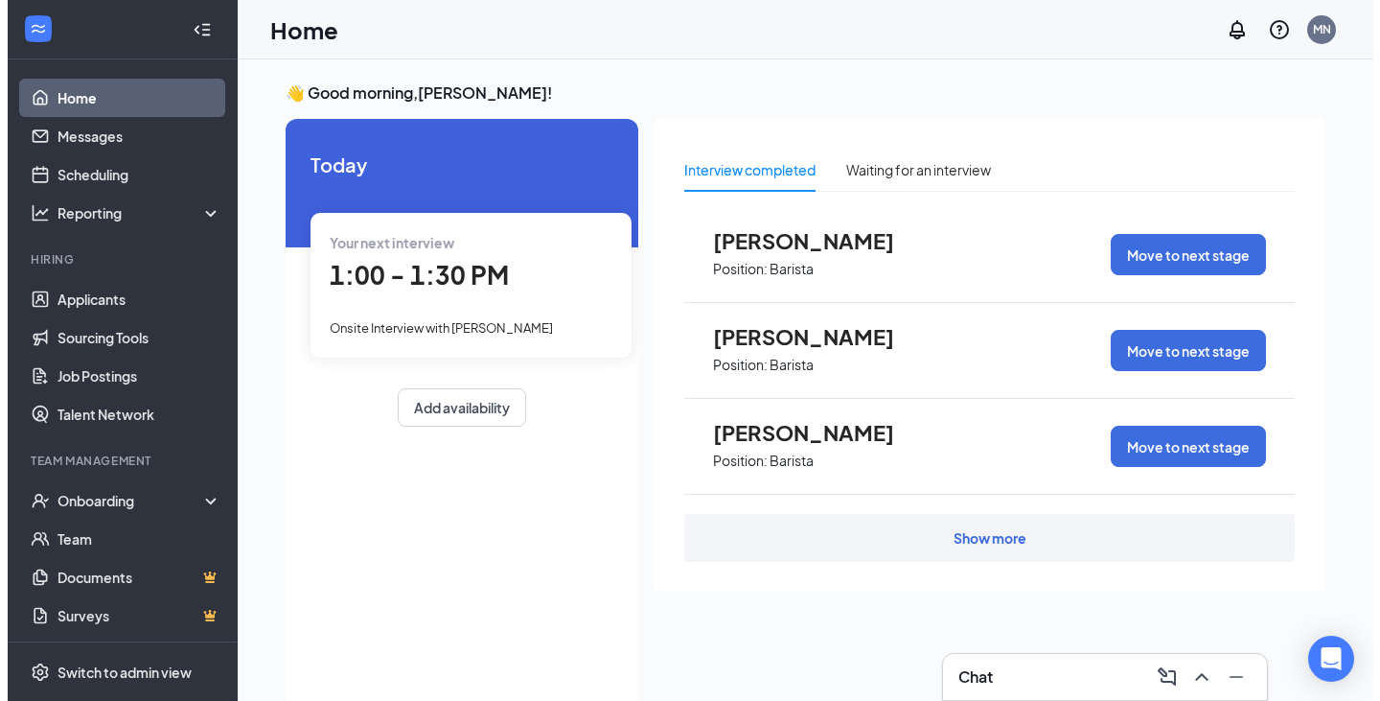
scroll to position [8, 0]
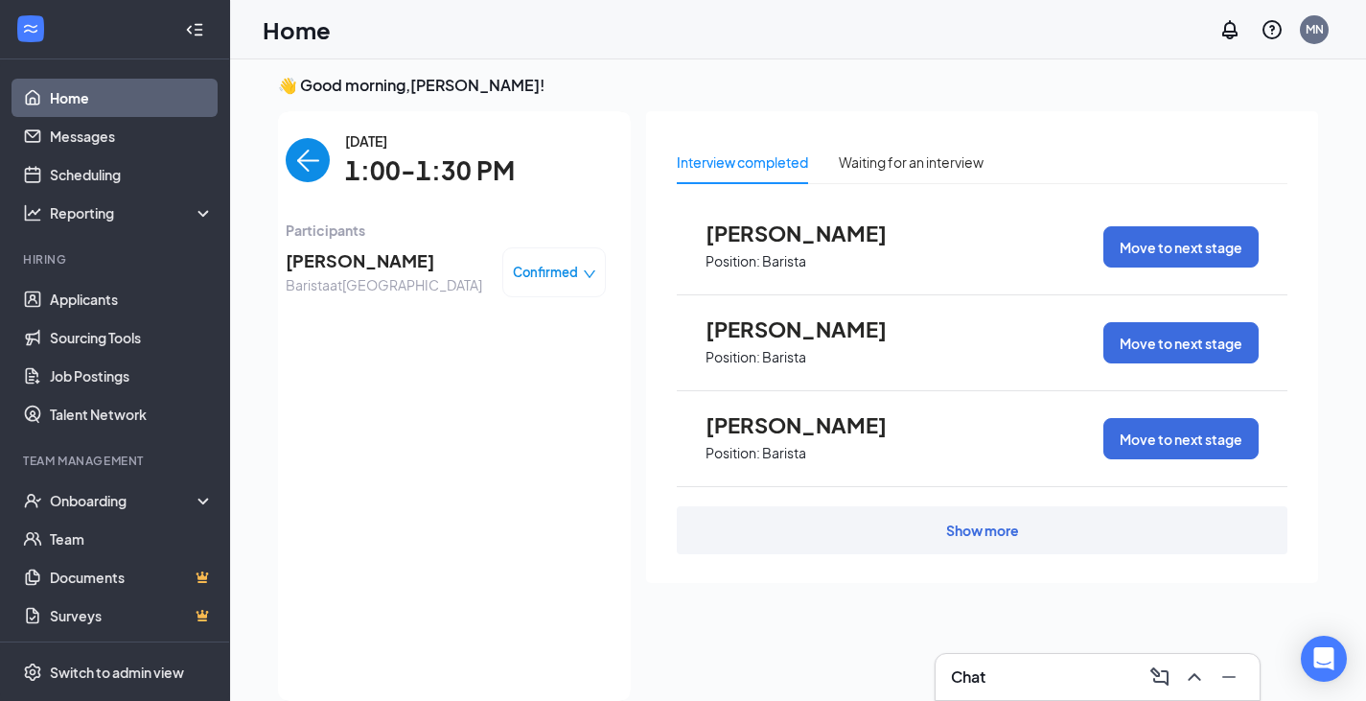
click at [353, 260] on span "[PERSON_NAME]" at bounding box center [384, 260] width 196 height 27
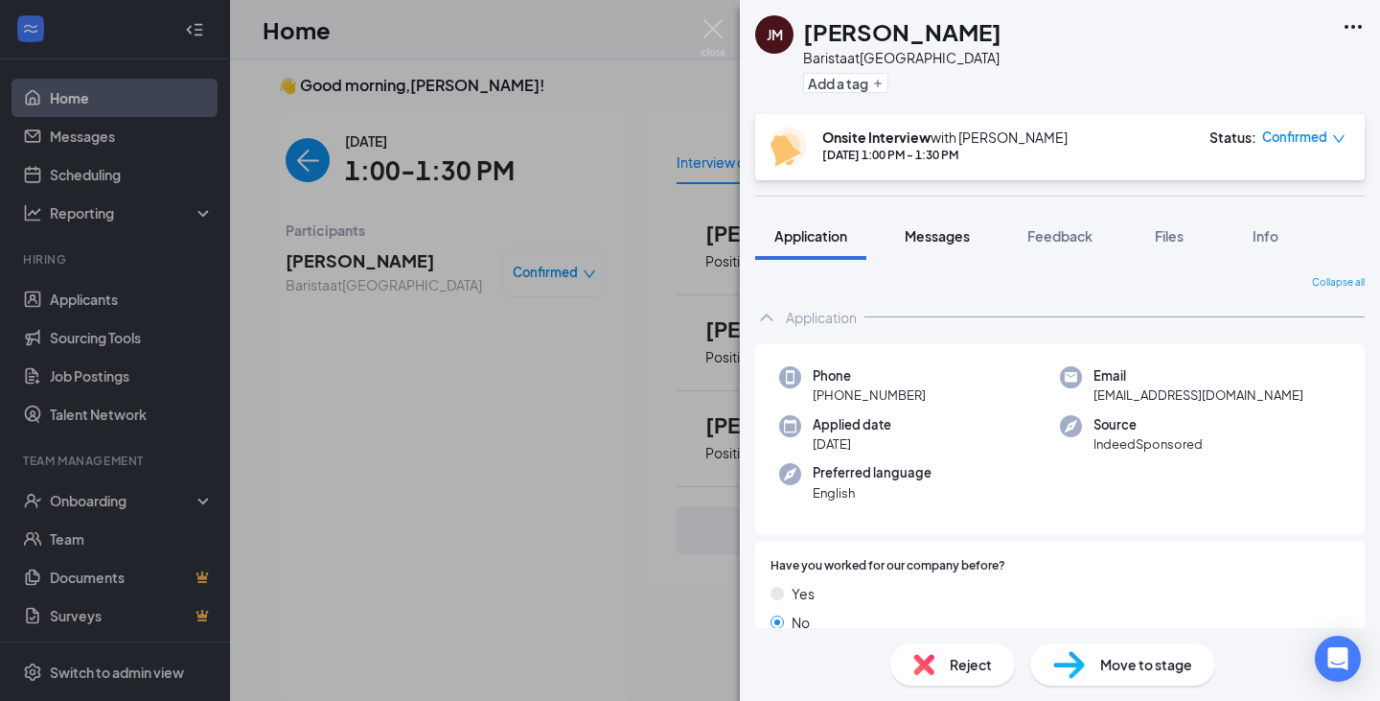
click at [947, 237] on span "Messages" at bounding box center [937, 235] width 65 height 17
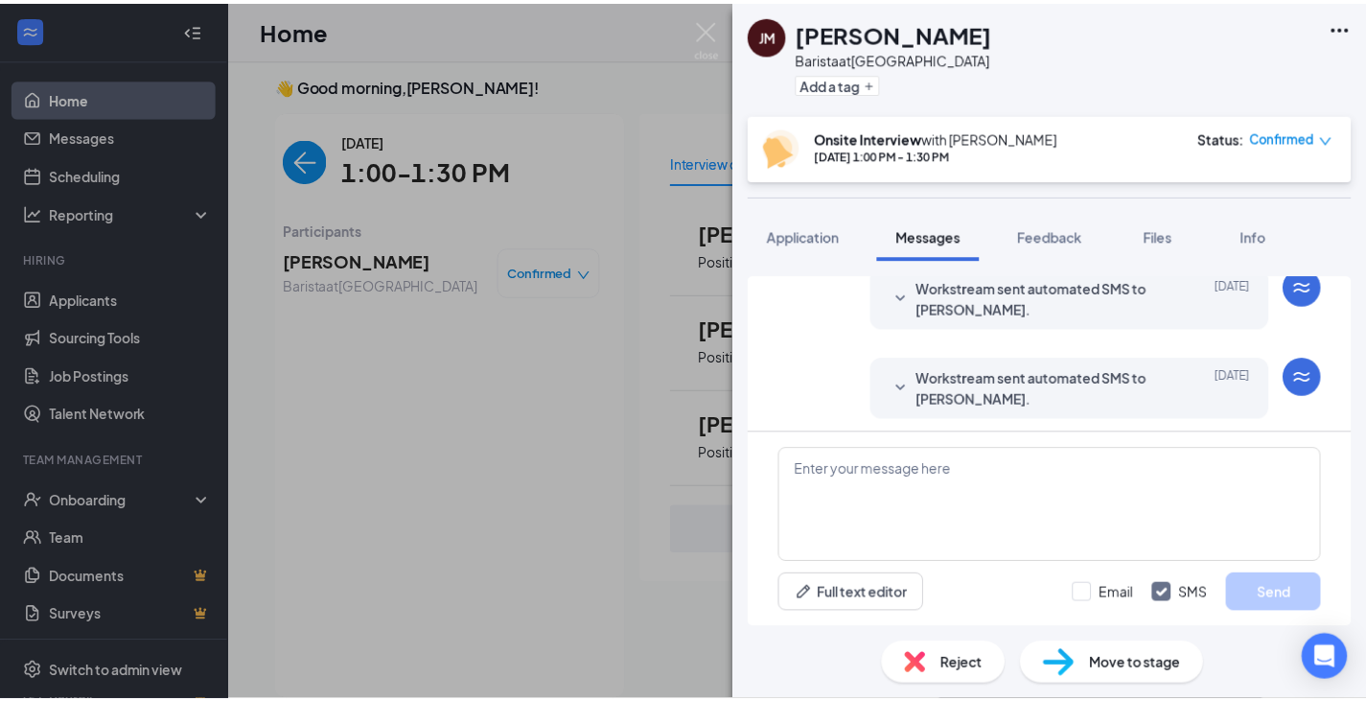
scroll to position [503, 0]
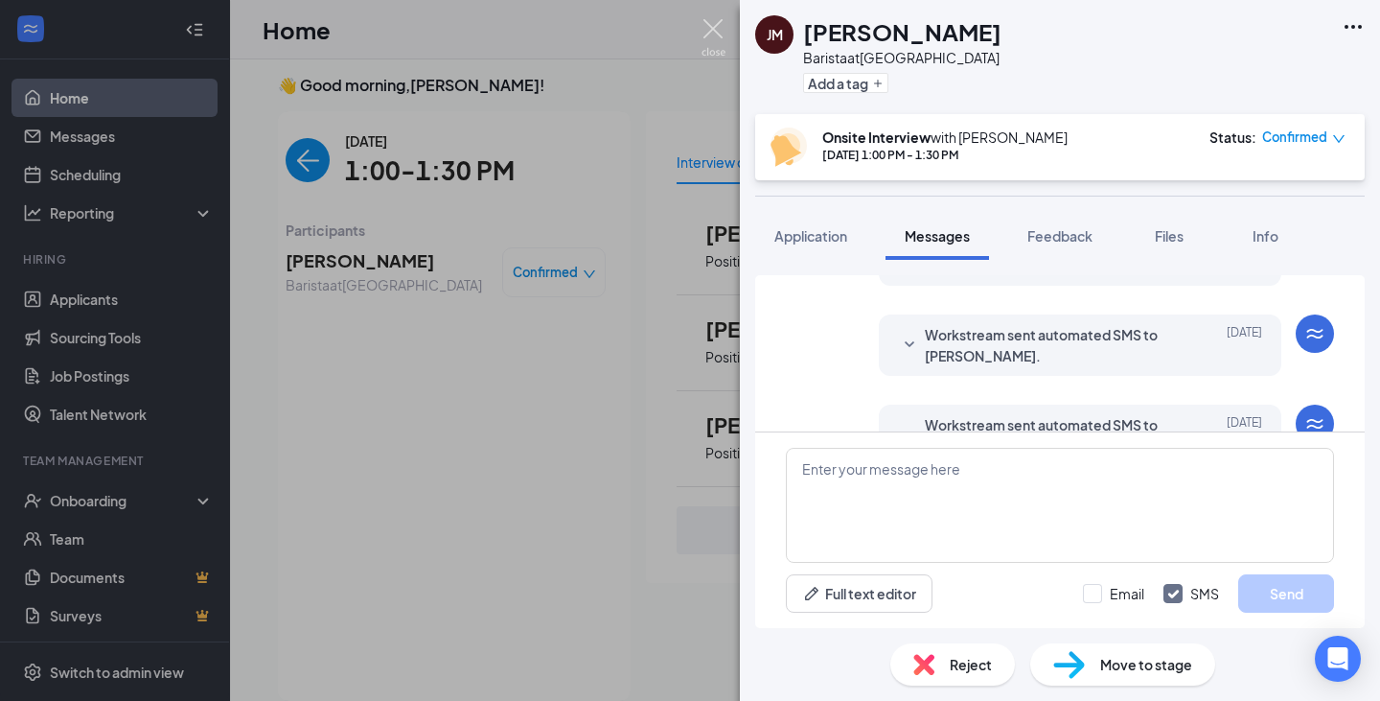
click at [716, 23] on img at bounding box center [714, 37] width 24 height 37
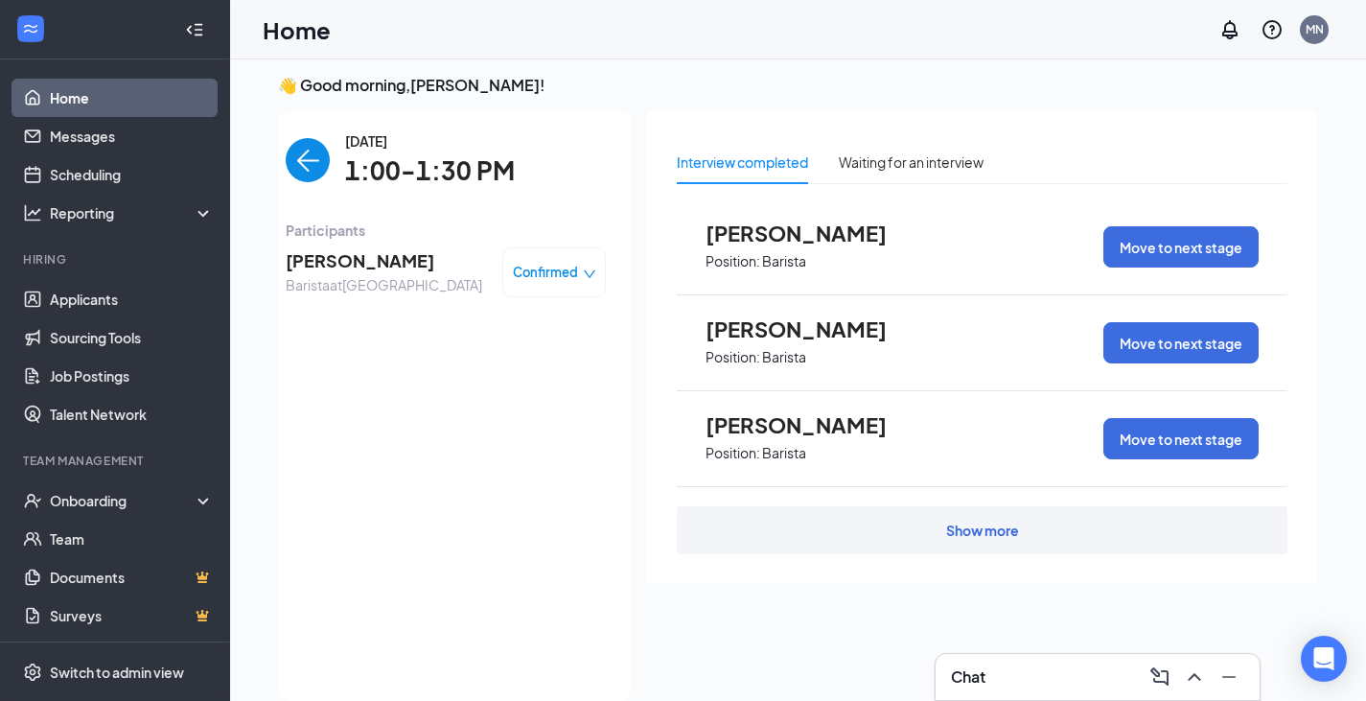
click at [318, 160] on img "back-button" at bounding box center [308, 160] width 44 height 44
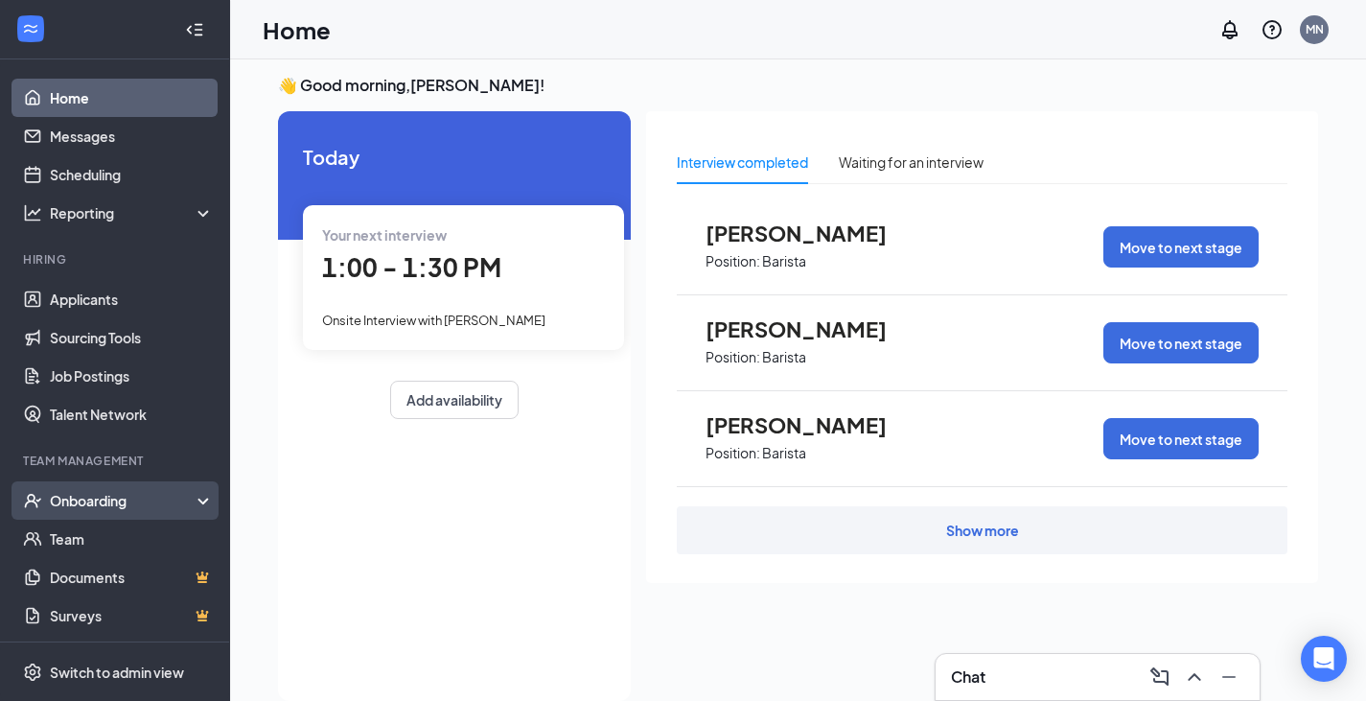
click at [116, 503] on div "Onboarding" at bounding box center [124, 500] width 148 height 19
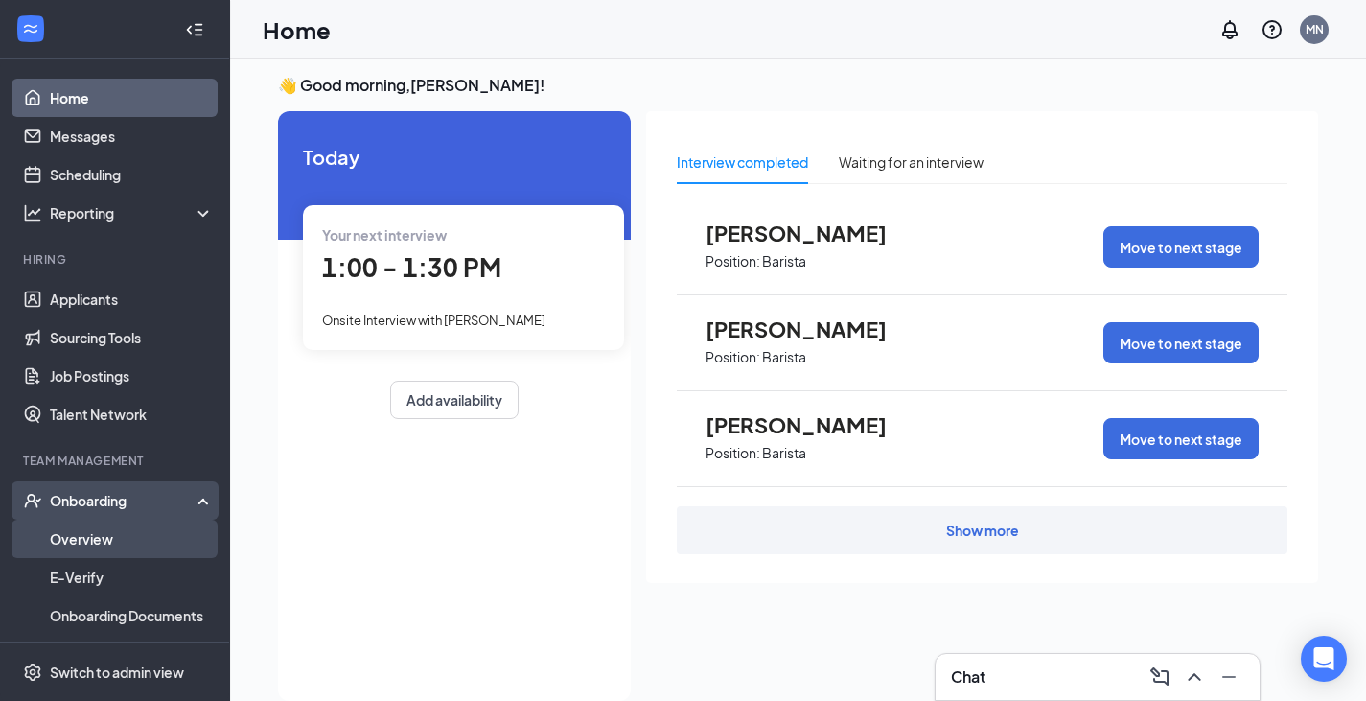
click at [84, 540] on link "Overview" at bounding box center [132, 539] width 164 height 38
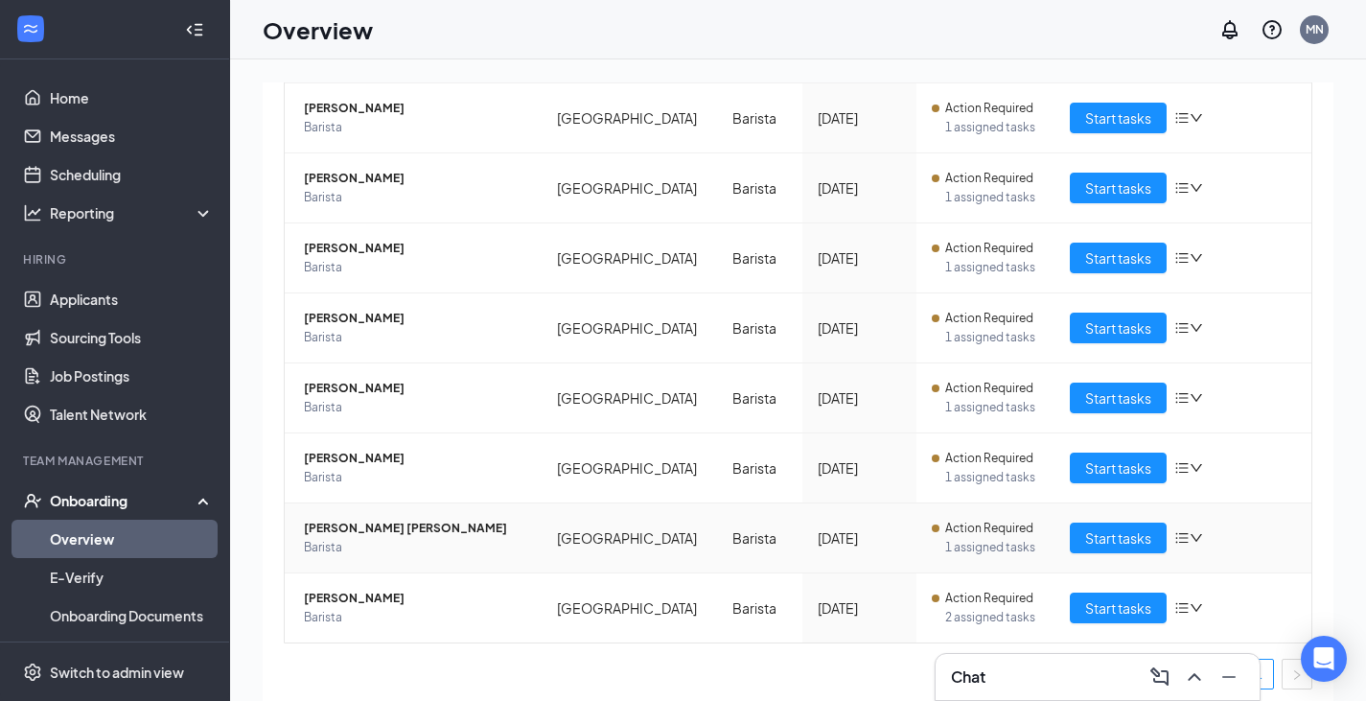
scroll to position [248, 0]
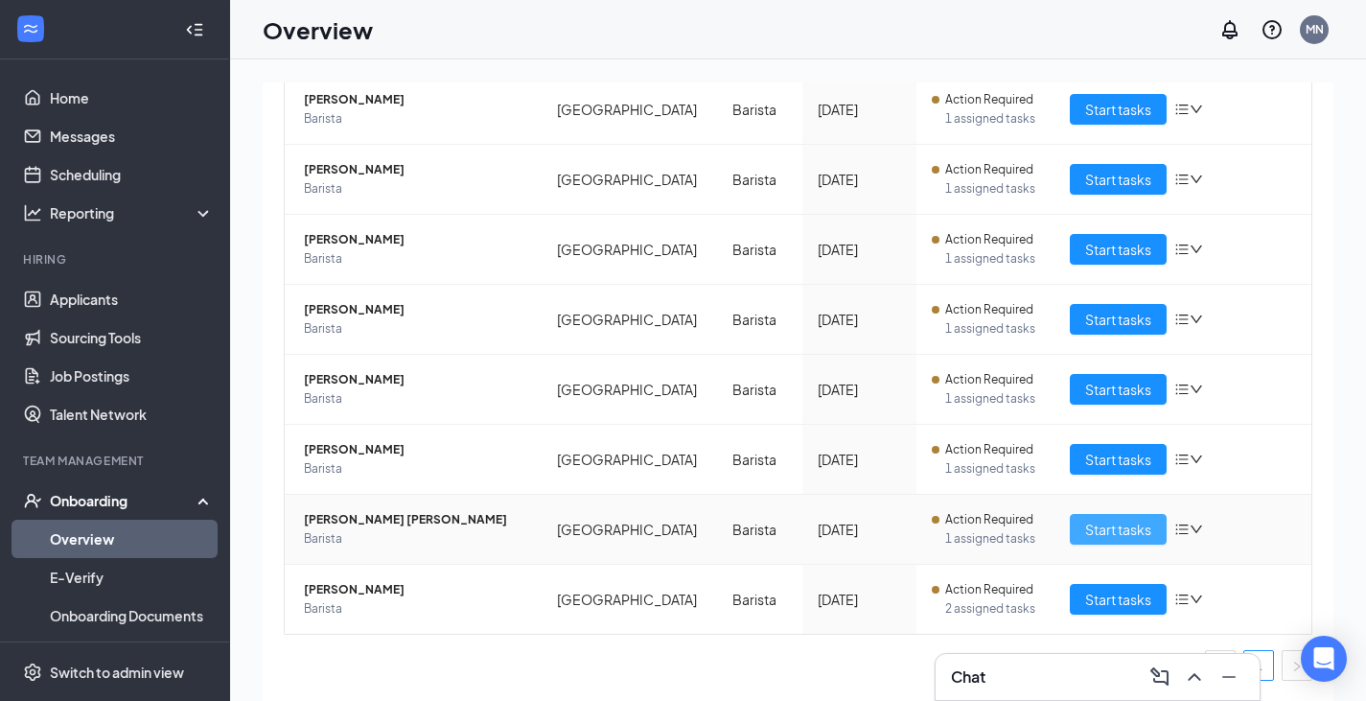
click at [1114, 526] on span "Start tasks" at bounding box center [1118, 529] width 66 height 21
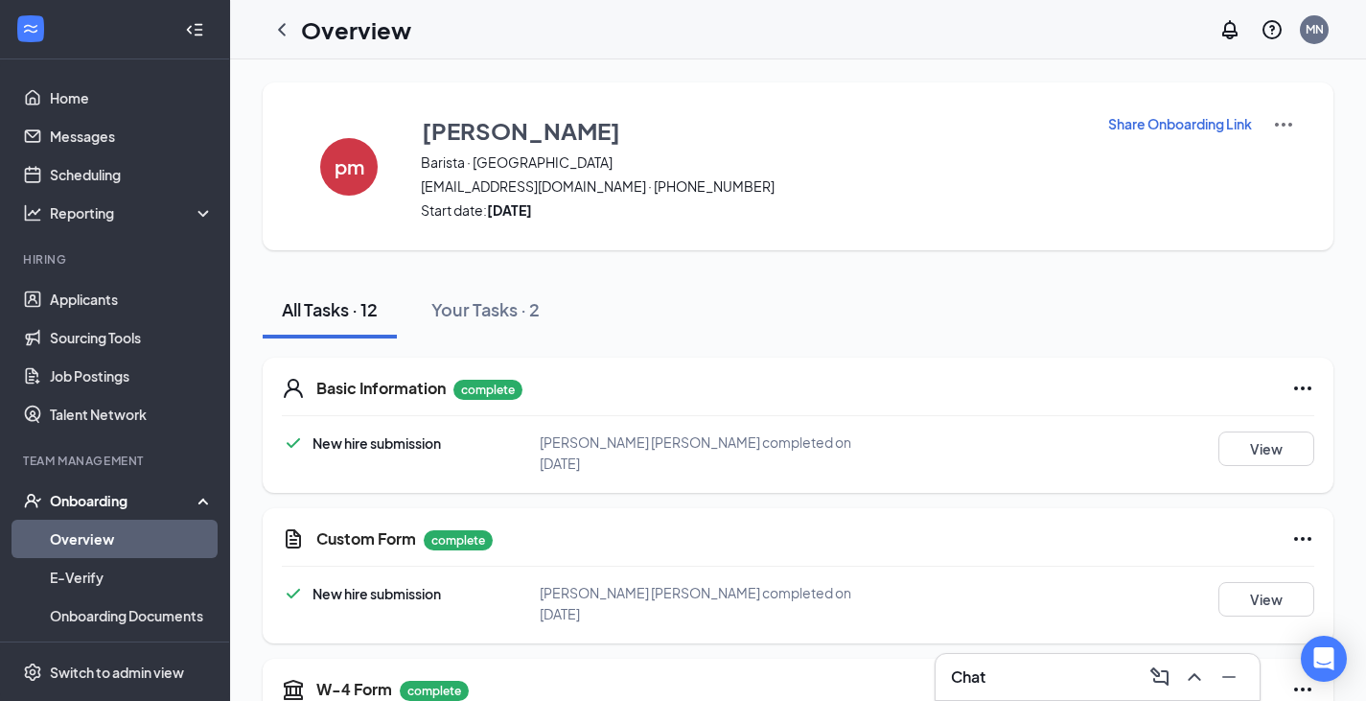
click at [82, 536] on link "Overview" at bounding box center [132, 539] width 164 height 38
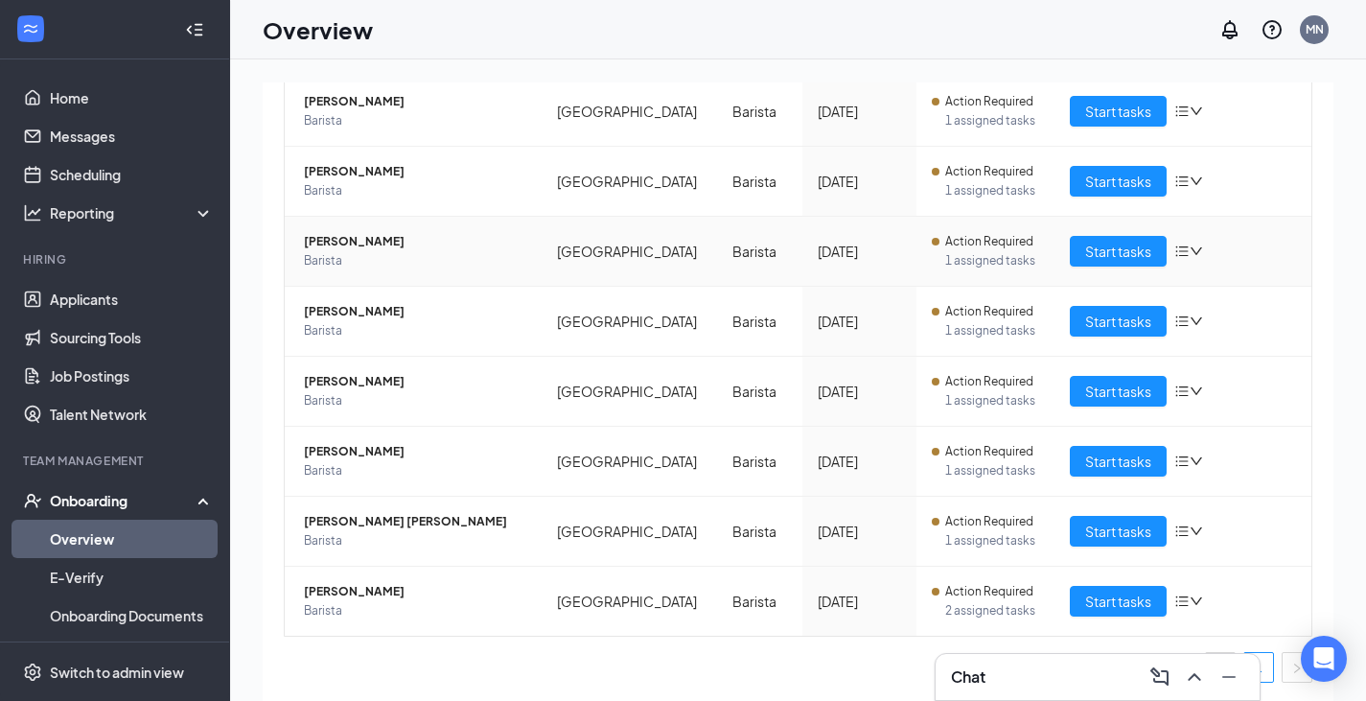
scroll to position [248, 0]
